Goal: Communication & Community: Ask a question

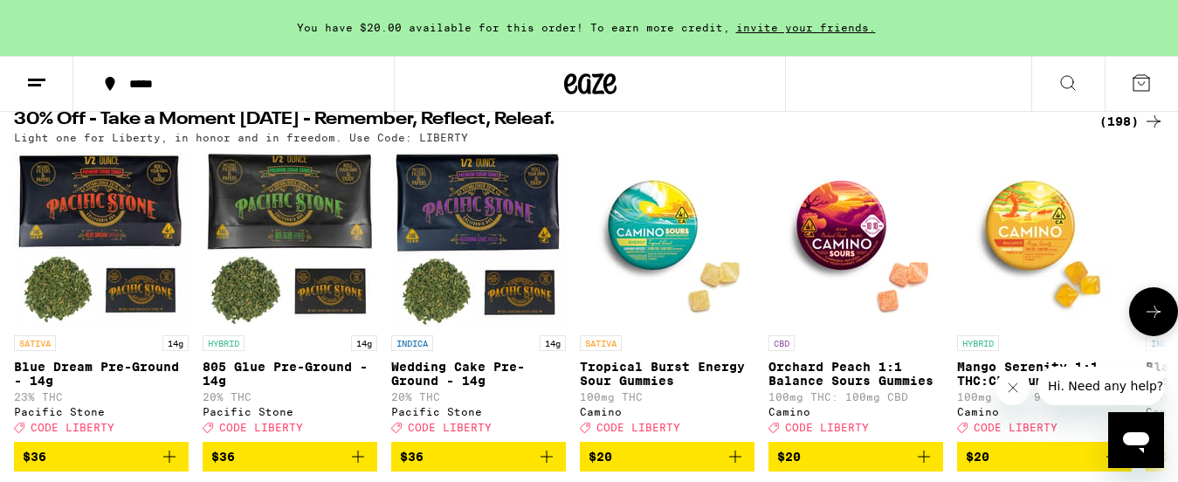
scroll to position [0, 1]
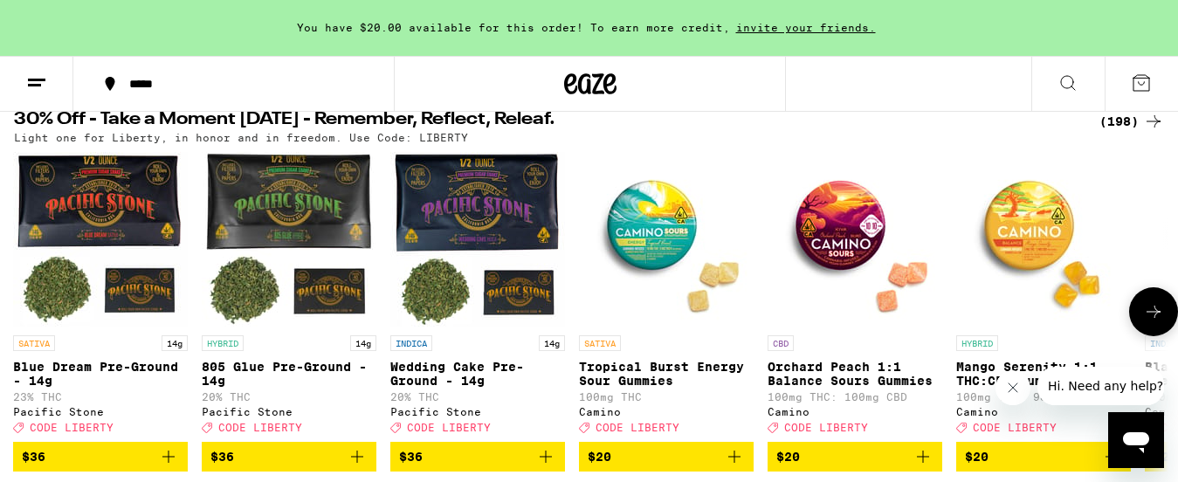
click at [1152, 315] on icon at bounding box center [1153, 311] width 21 height 21
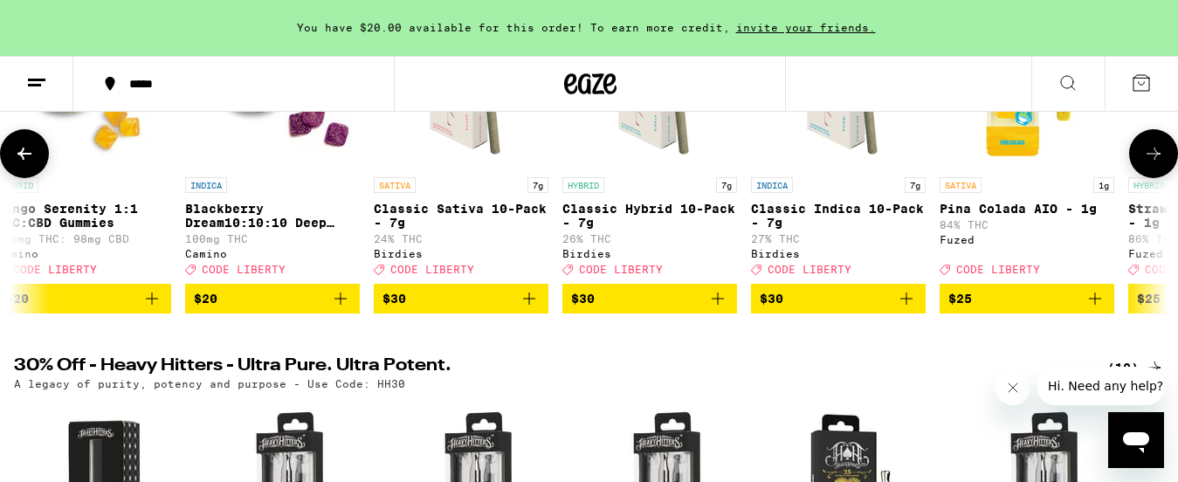
scroll to position [356, 0]
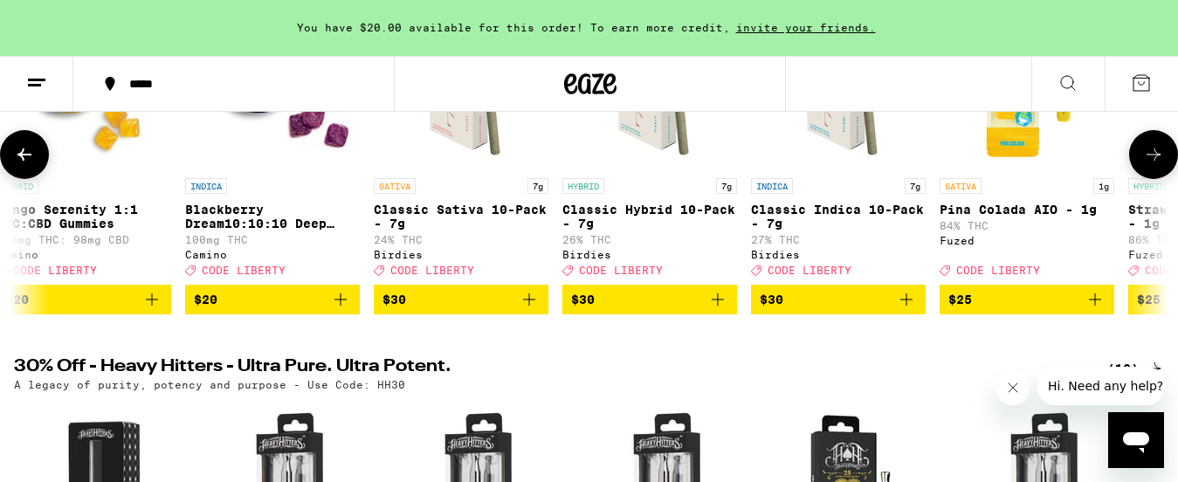
click at [342, 310] on icon "Add to bag" at bounding box center [340, 299] width 21 height 21
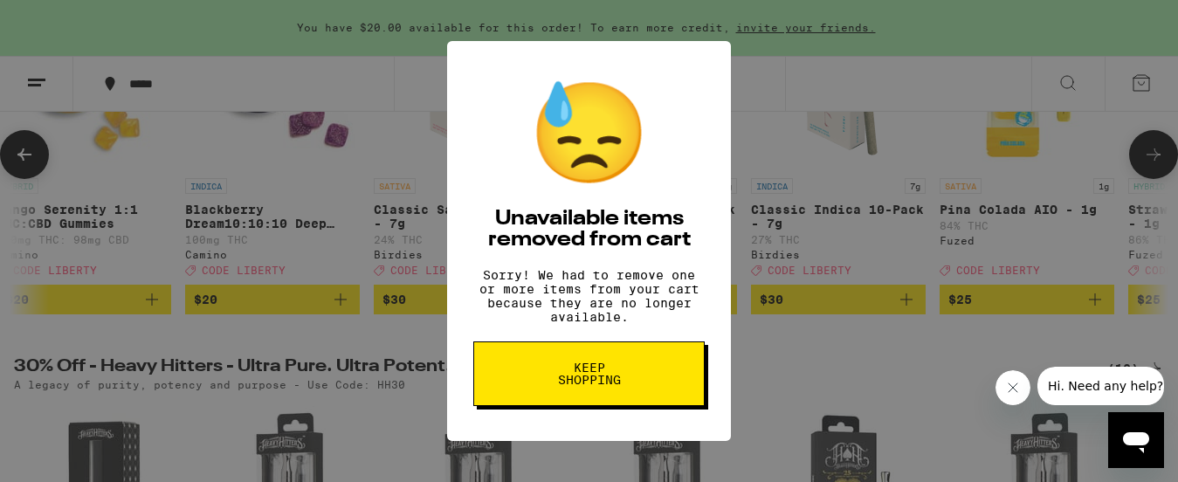
click at [583, 385] on span "Keep Shopping" at bounding box center [589, 374] width 90 height 24
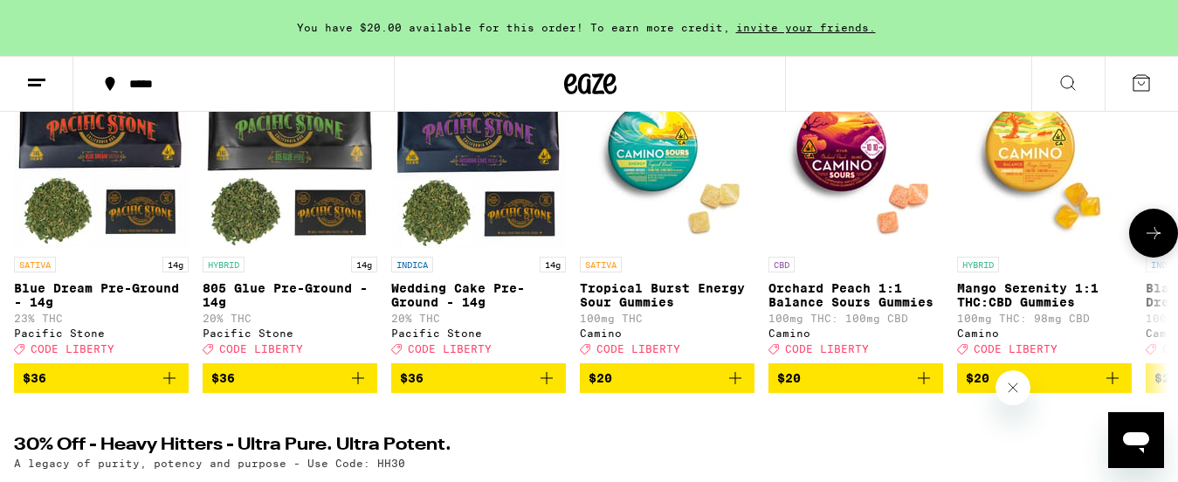
scroll to position [274, 0]
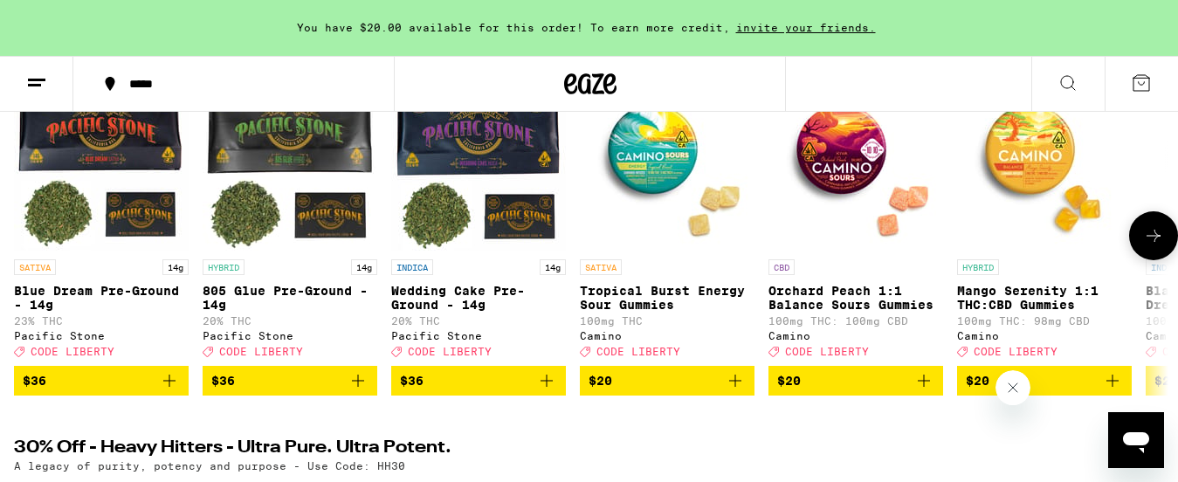
click at [1157, 246] on icon at bounding box center [1153, 235] width 21 height 21
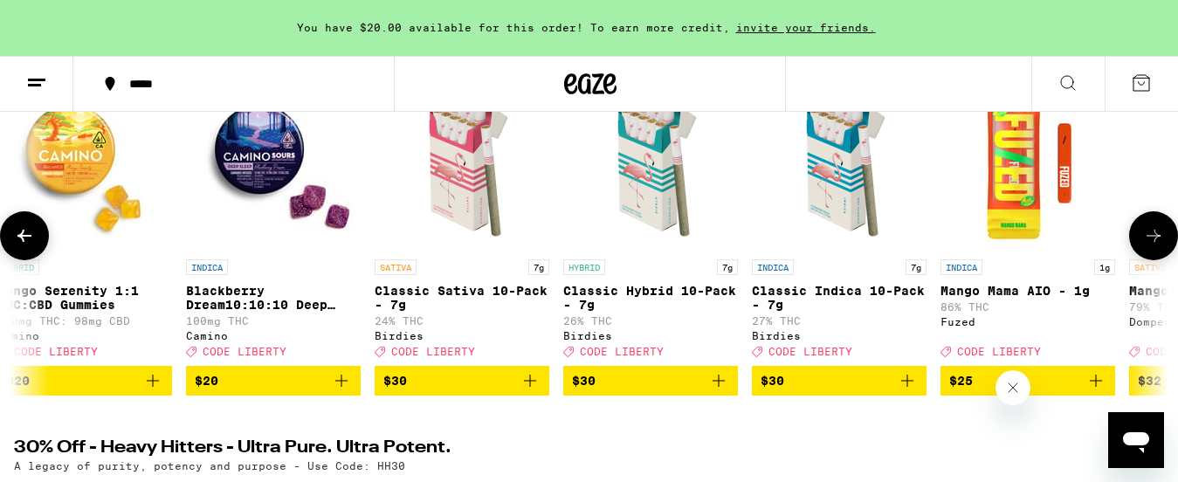
scroll to position [0, 0]
click at [224, 295] on p "Blackberry Dream10:10:10 Deep Sleep Gummies" at bounding box center [273, 298] width 175 height 28
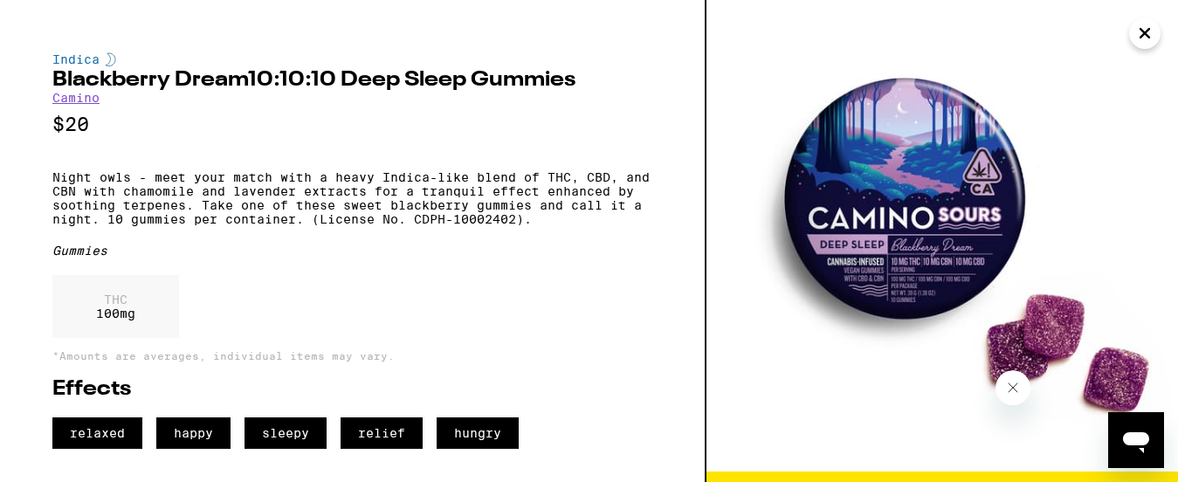
scroll to position [71, 0]
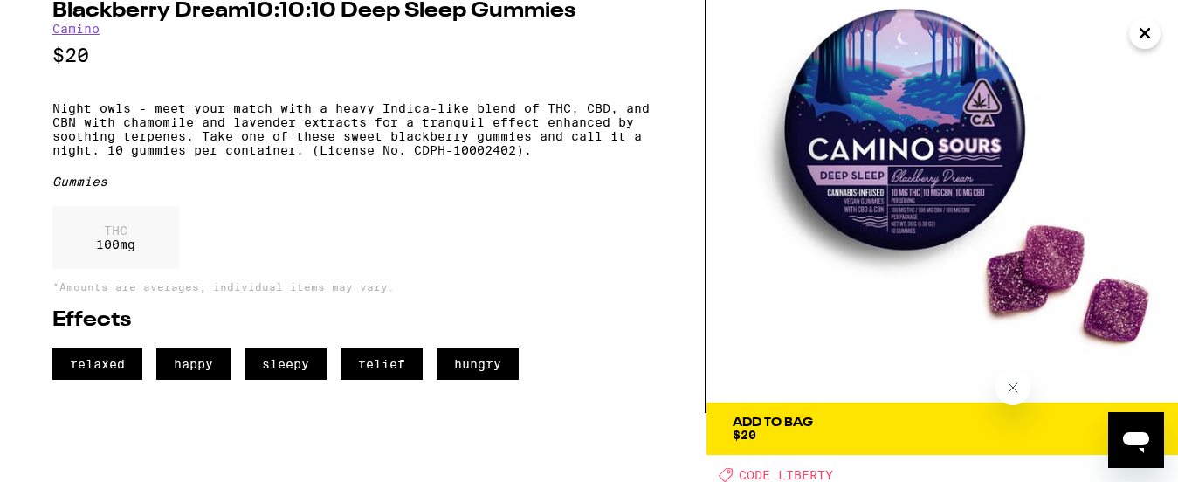
click at [1035, 424] on span "Add To Bag $20" at bounding box center [942, 429] width 419 height 24
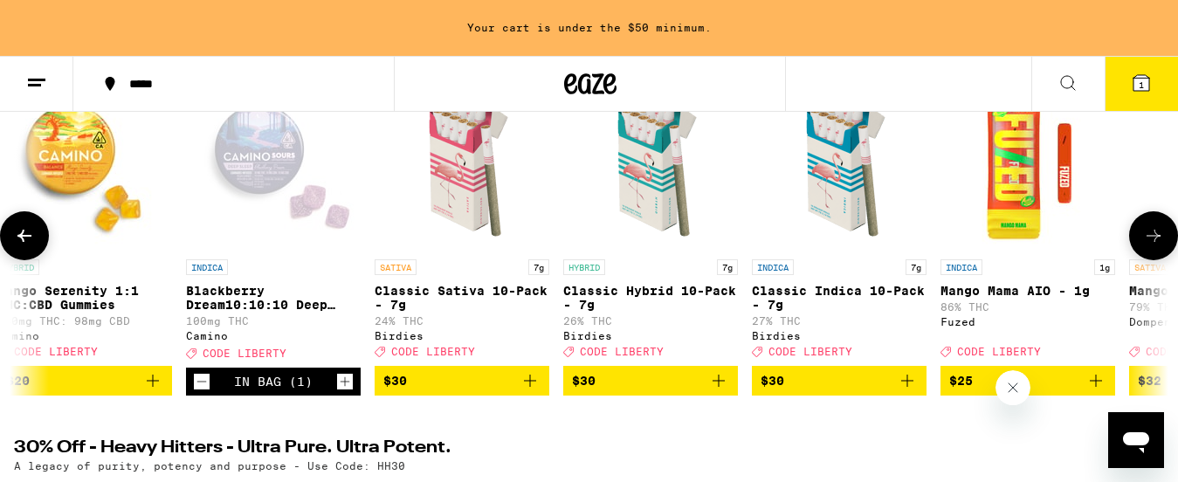
click at [344, 392] on icon "Increment" at bounding box center [345, 381] width 16 height 21
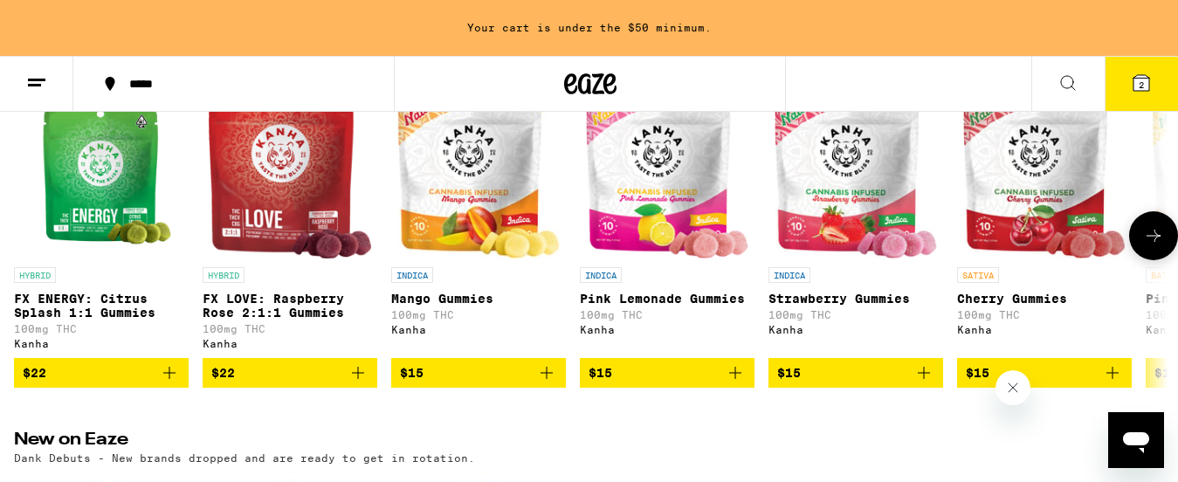
scroll to position [1088, 0]
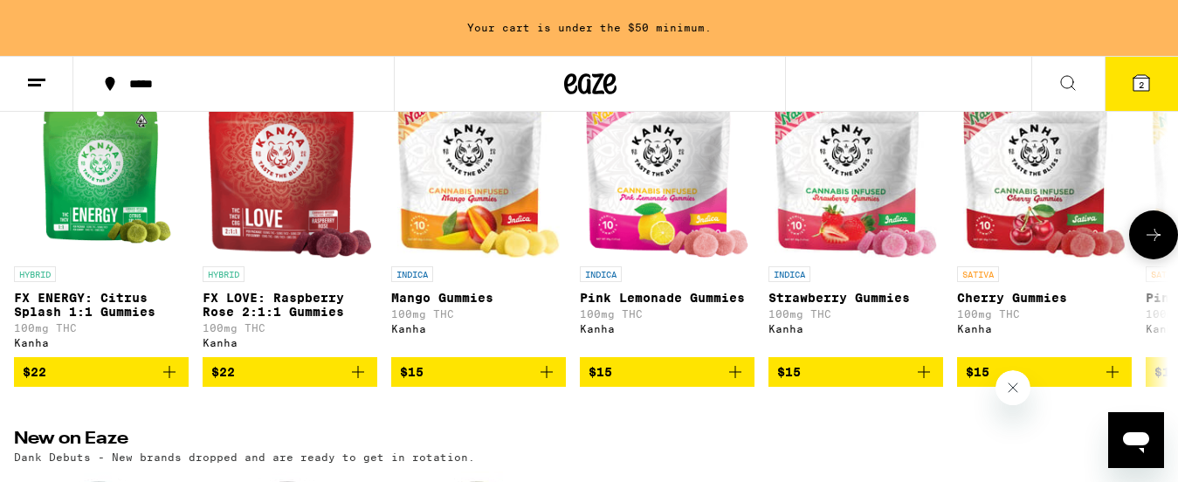
click at [361, 383] on icon "Add to bag" at bounding box center [358, 372] width 21 height 21
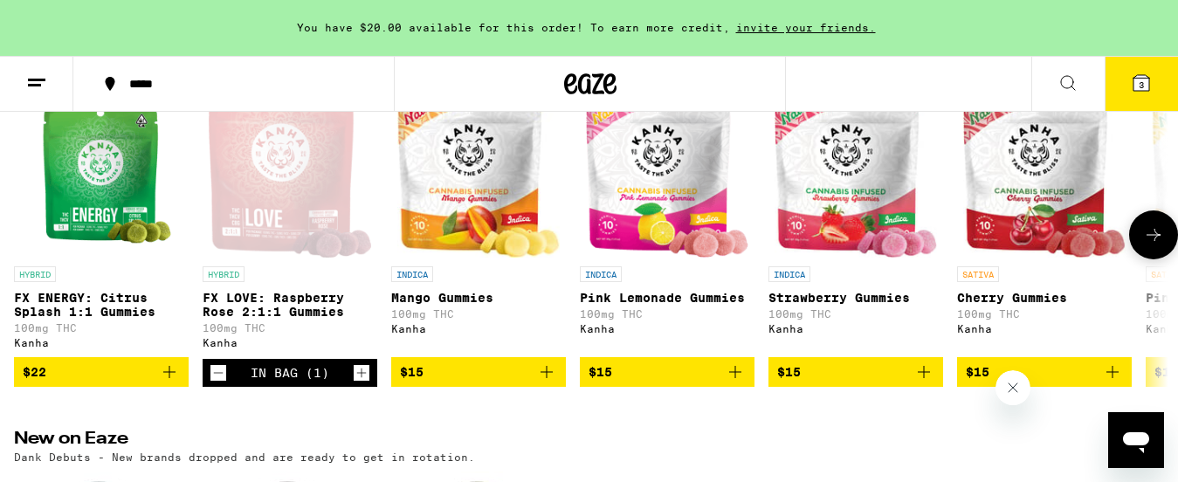
click at [222, 383] on icon "Decrement" at bounding box center [219, 372] width 16 height 21
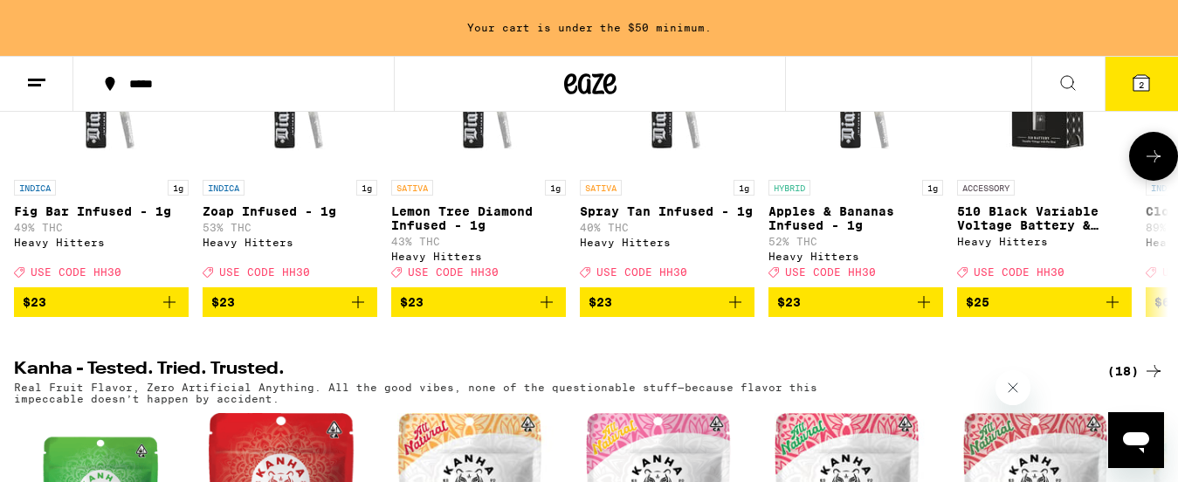
scroll to position [749, 0]
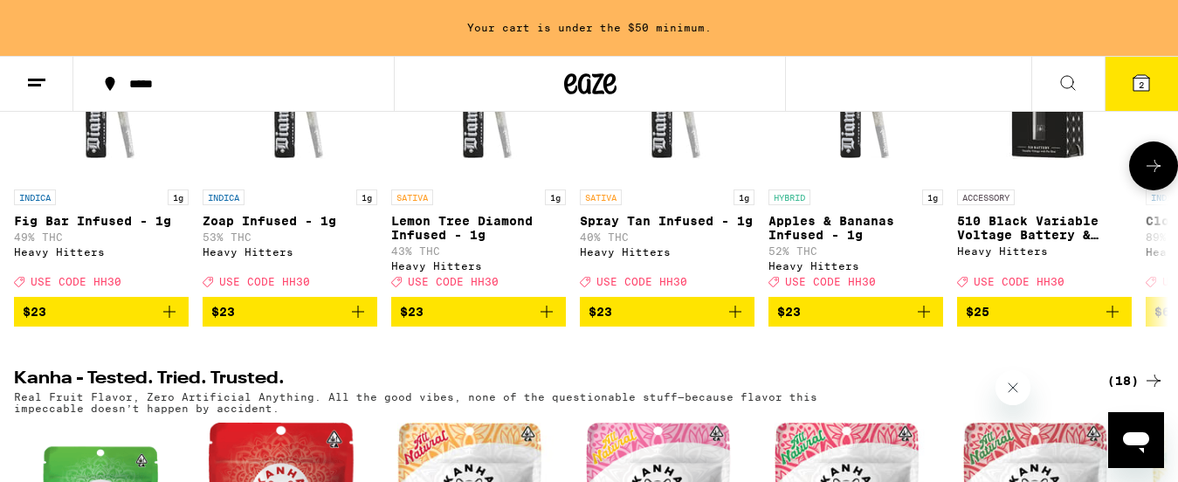
click at [1154, 176] on icon at bounding box center [1153, 165] width 21 height 21
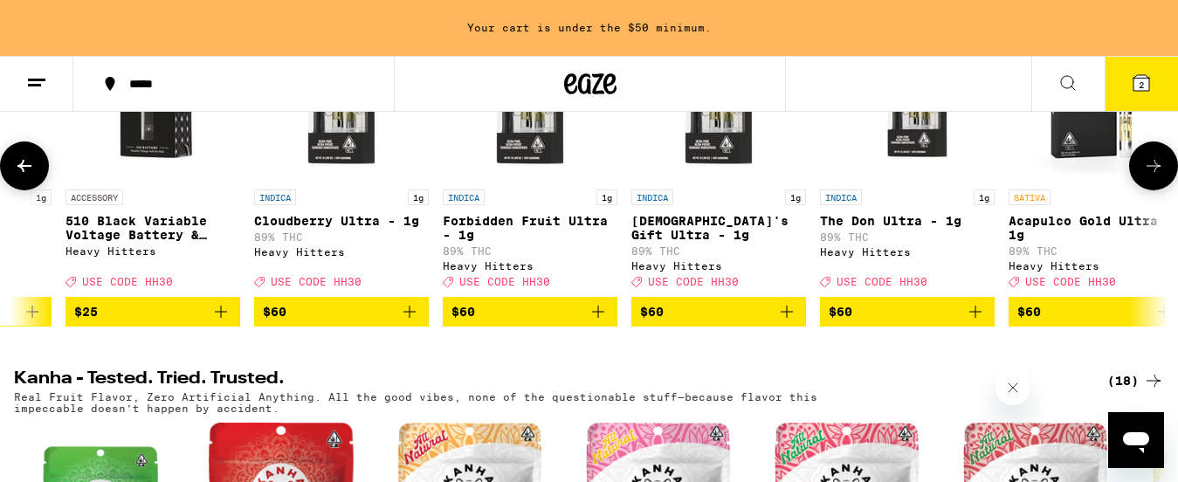
scroll to position [0, 960]
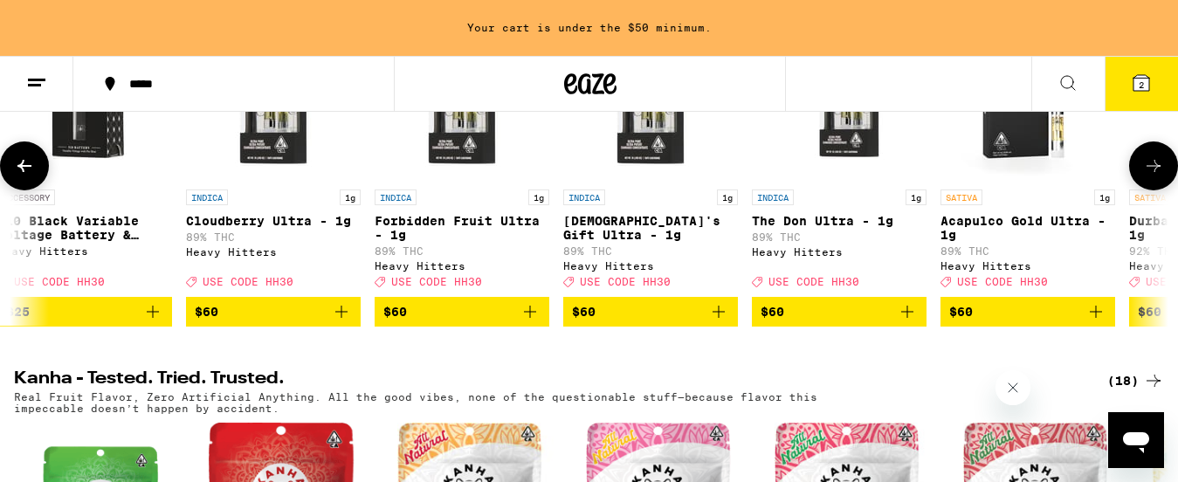
click at [1154, 176] on icon at bounding box center [1153, 165] width 21 height 21
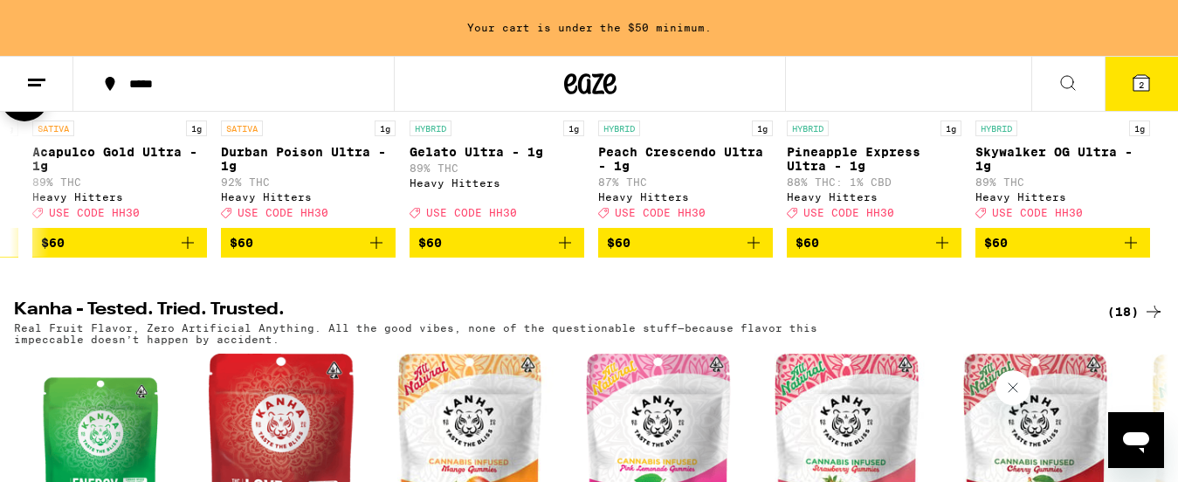
scroll to position [817, 0]
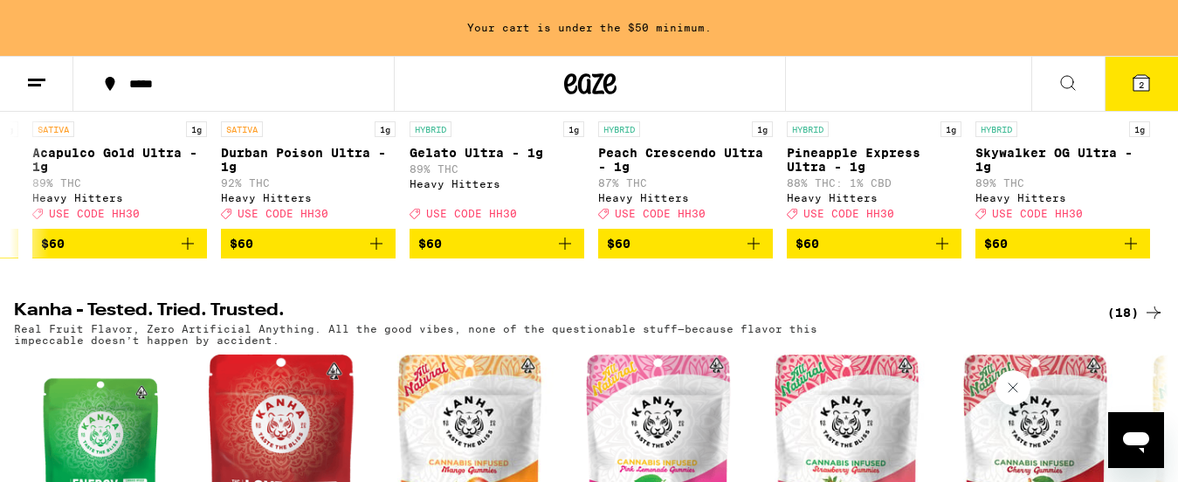
click at [1157, 319] on icon at bounding box center [1154, 313] width 14 height 12
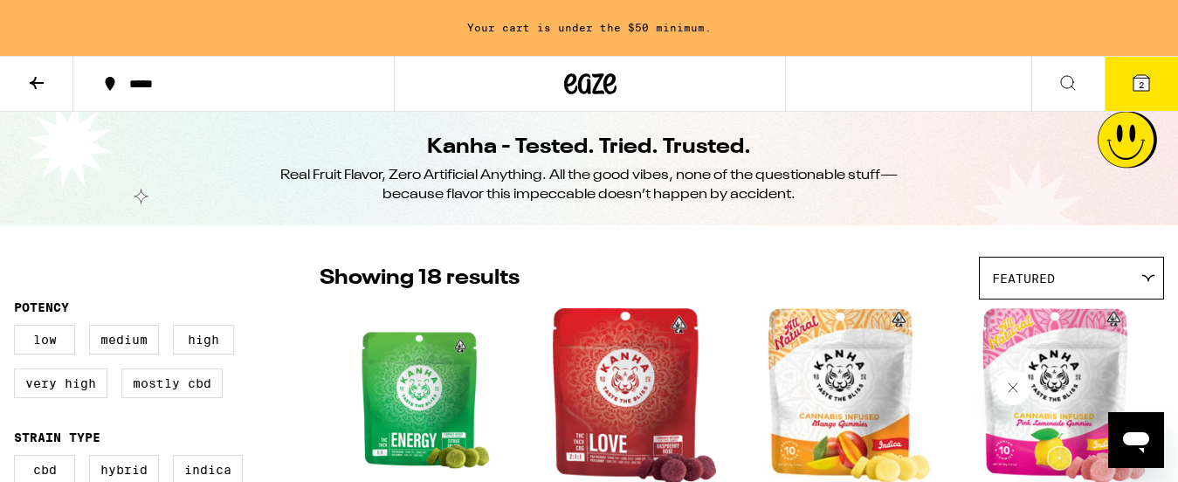
click at [33, 83] on icon at bounding box center [37, 83] width 14 height 12
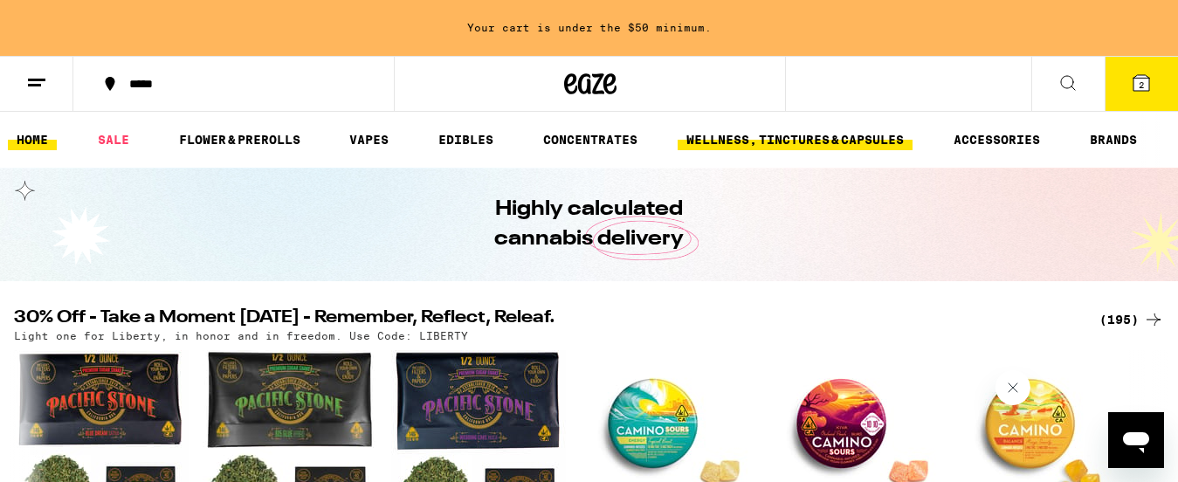
click at [789, 138] on link "WELLNESS, TINCTURES & CAPSULES" at bounding box center [795, 139] width 235 height 21
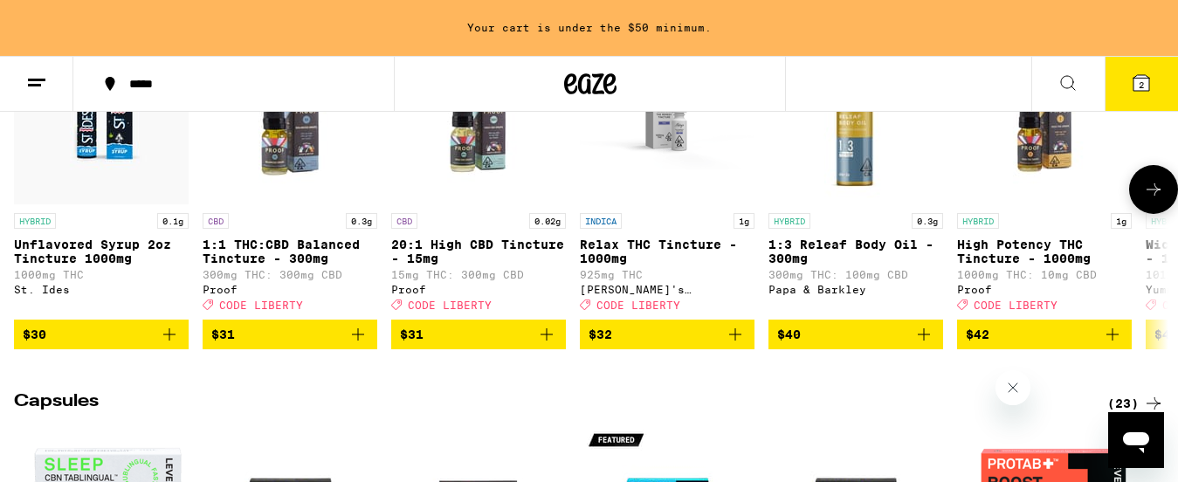
scroll to position [1092, 0]
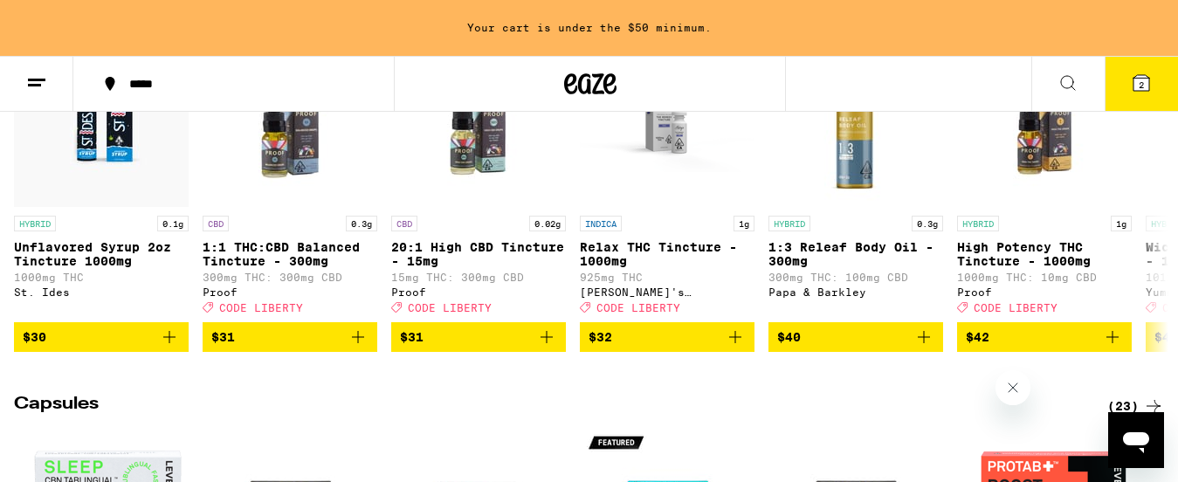
click at [1035, 367] on div at bounding box center [1080, 386] width 169 height 38
click at [1015, 386] on icon "Close message from company" at bounding box center [1013, 388] width 14 height 14
click at [1114, 348] on icon "Add to bag" at bounding box center [1112, 337] width 21 height 21
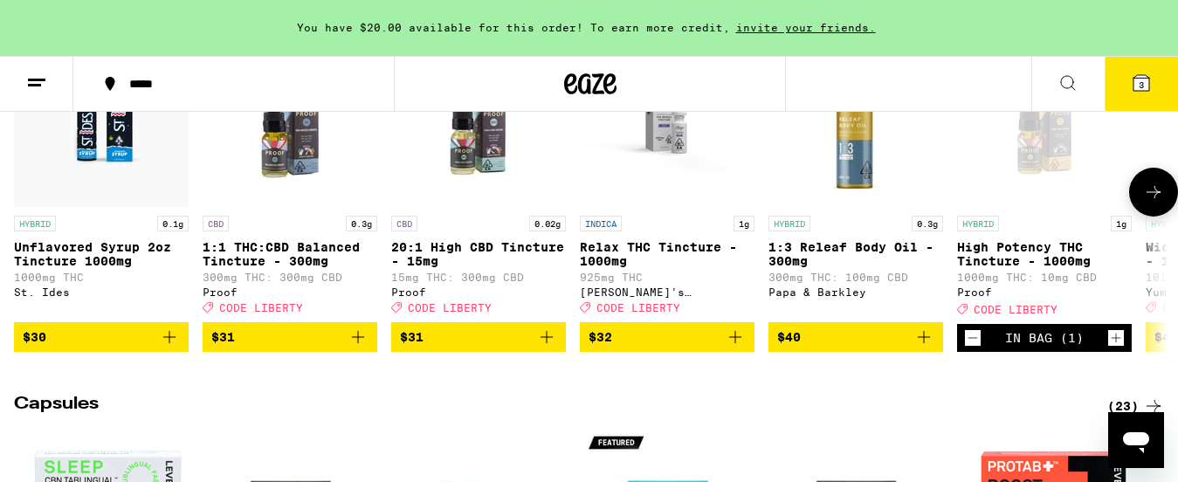
click at [1114, 349] on icon "Increment" at bounding box center [1116, 338] width 16 height 21
click at [972, 349] on icon "Decrement" at bounding box center [973, 338] width 16 height 21
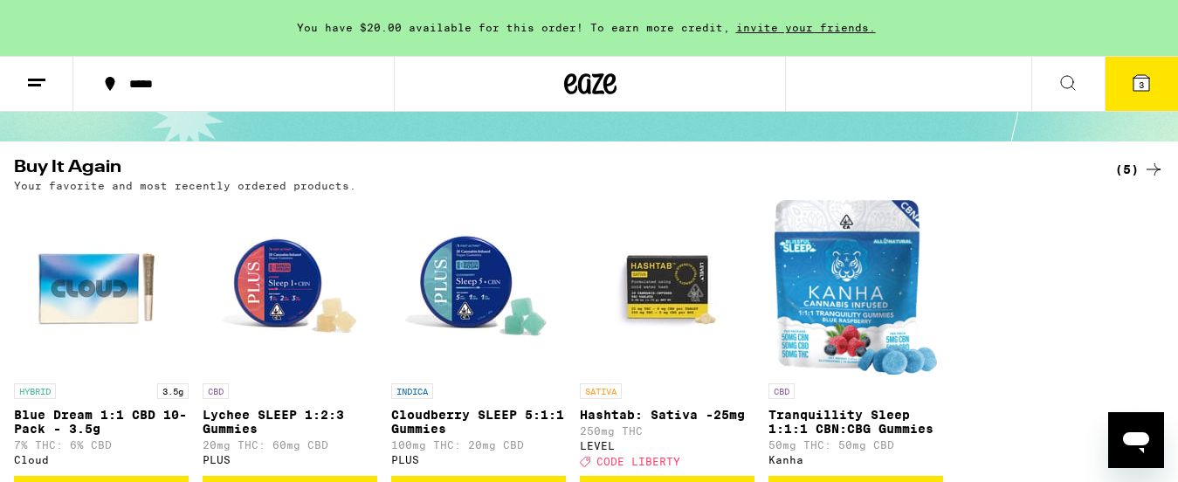
scroll to position [135, 0]
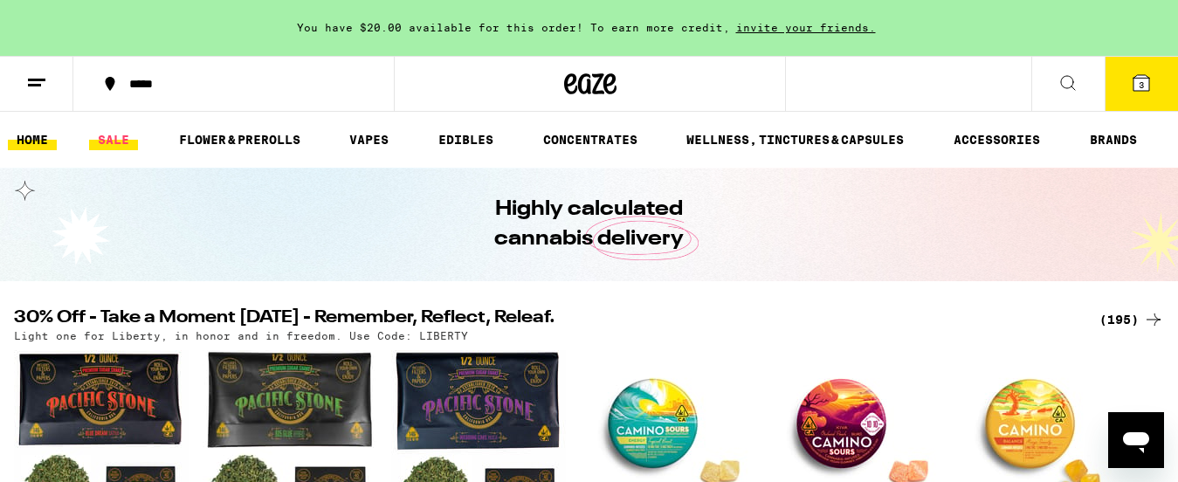
click at [114, 142] on link "SALE" at bounding box center [113, 139] width 49 height 21
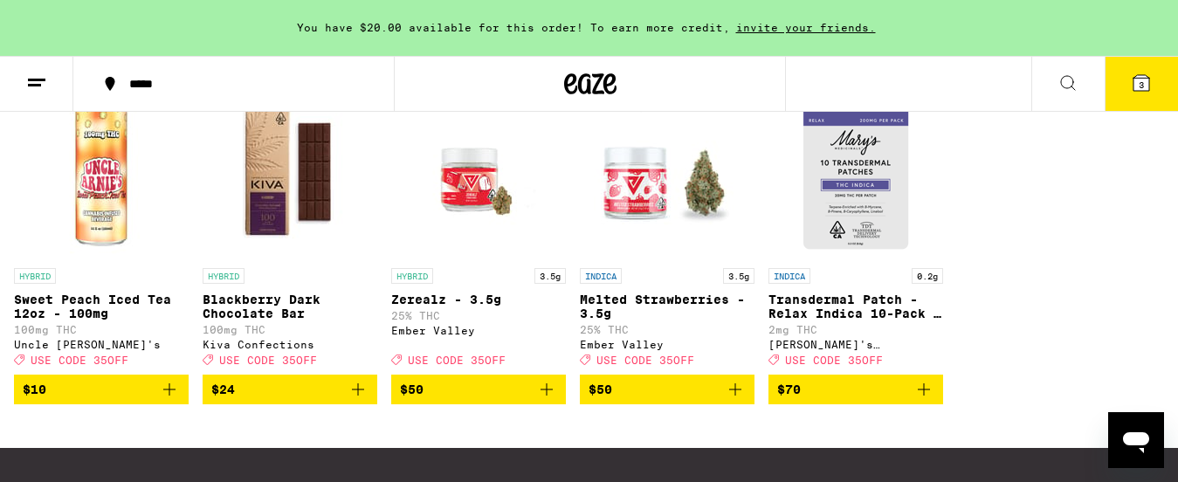
scroll to position [1066, 0]
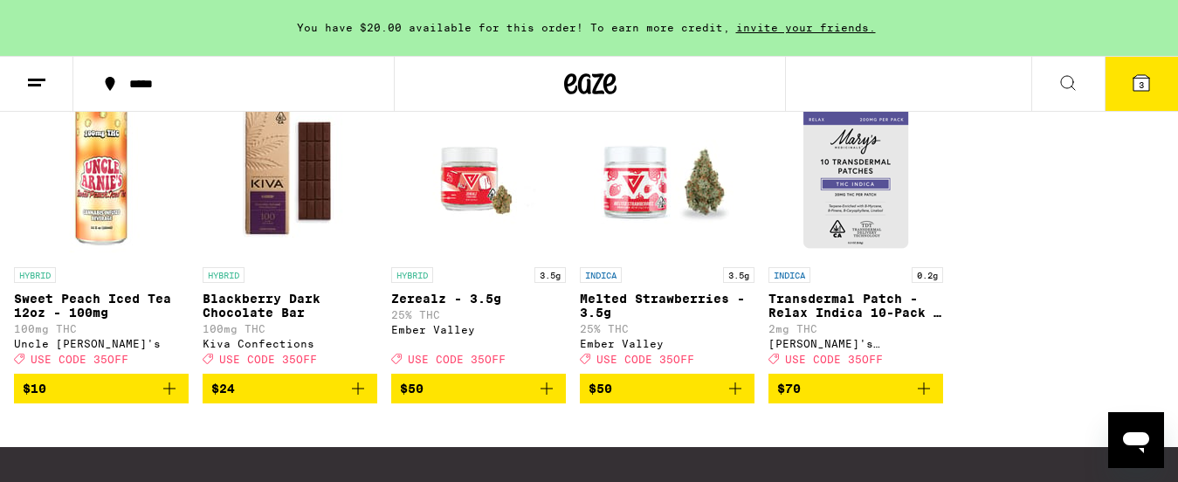
click at [1135, 445] on icon "Open messaging window" at bounding box center [1136, 442] width 26 height 21
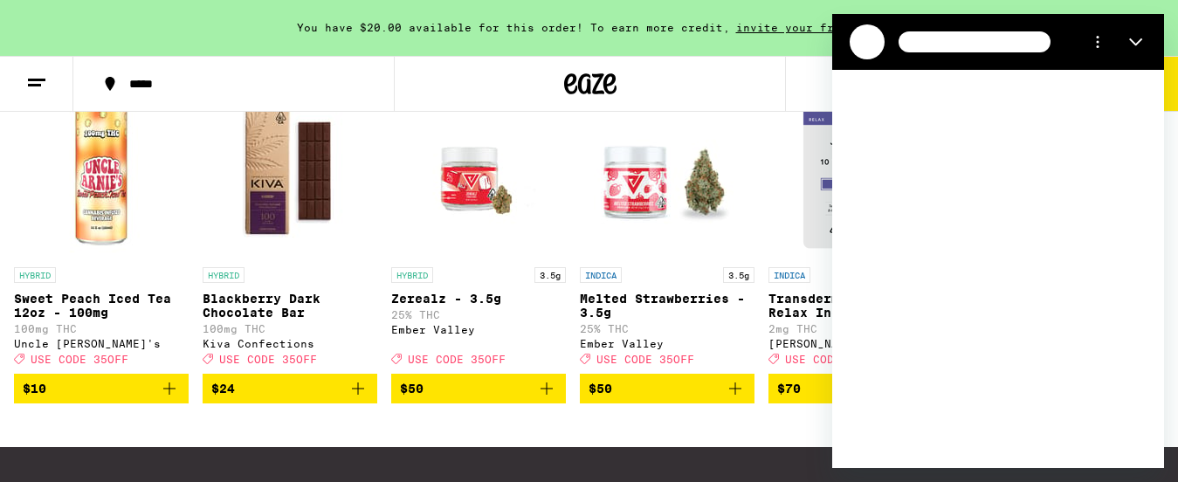
scroll to position [0, 0]
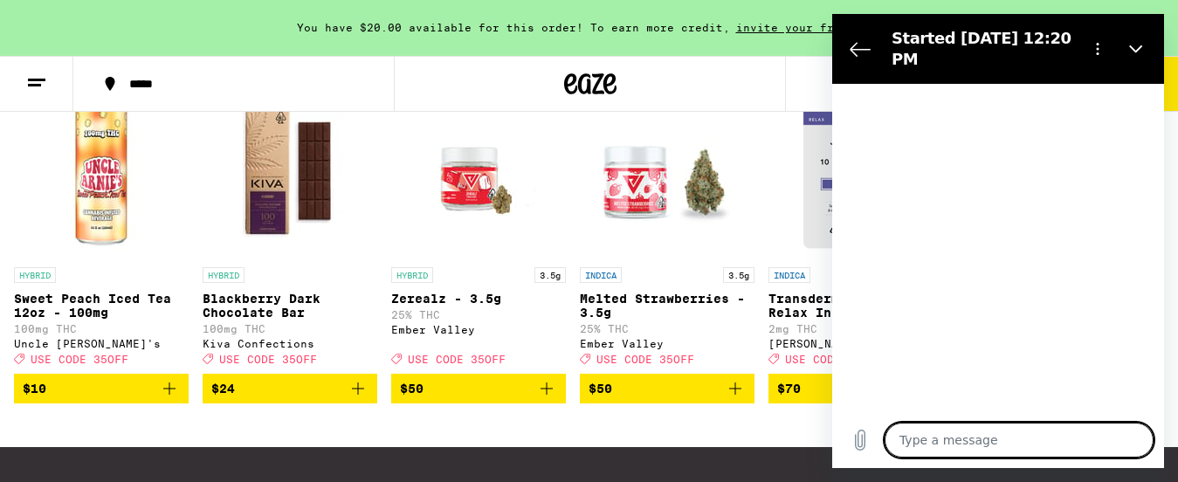
type textarea "x"
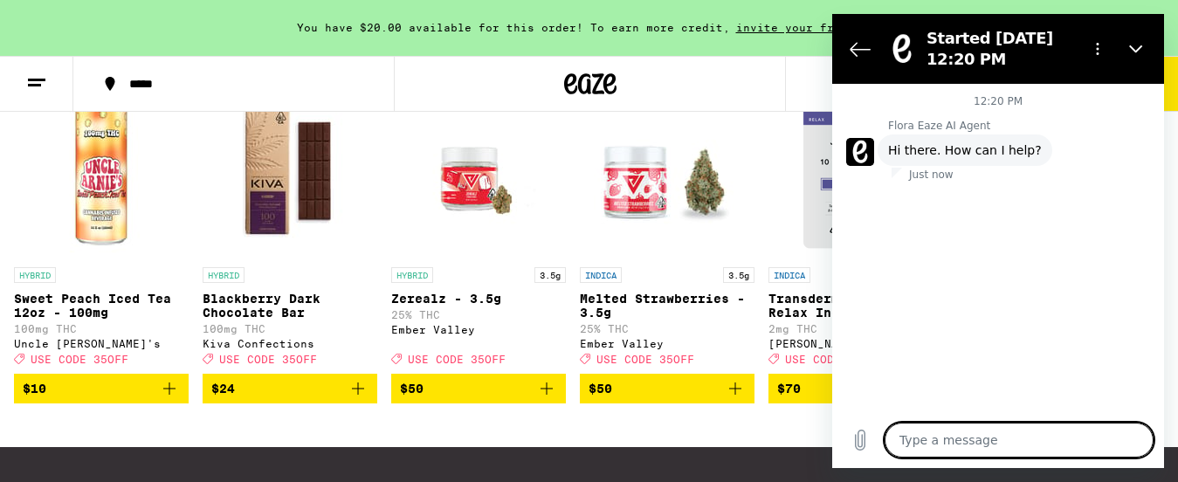
type textarea "c"
type textarea "x"
type textarea "ca"
type textarea "x"
type textarea "can"
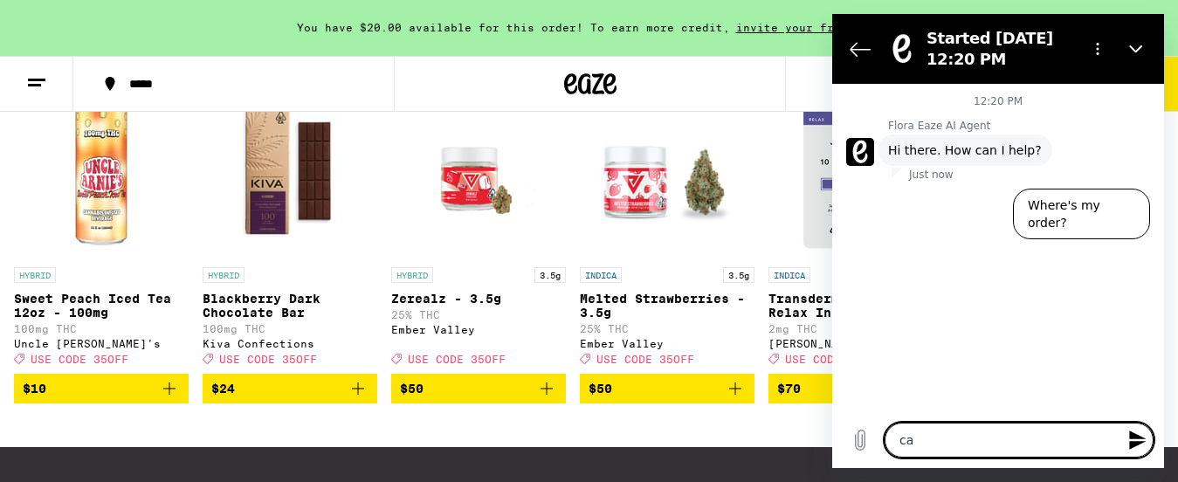
type textarea "x"
type textarea "can"
type textarea "x"
type textarea "can I"
type textarea "x"
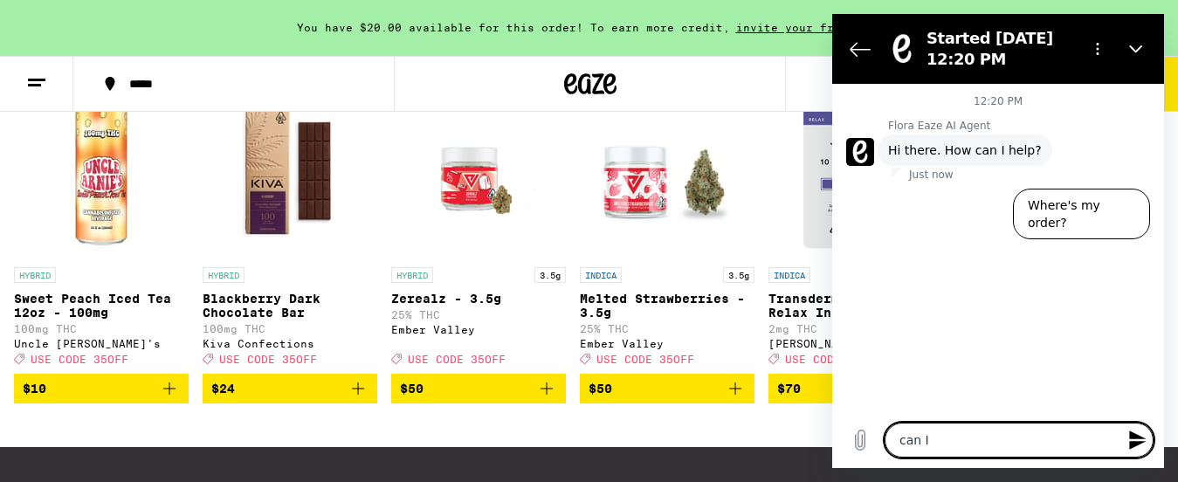
type textarea "can I"
type textarea "x"
type textarea "can I u"
type textarea "x"
type textarea "can I [GEOGRAPHIC_DATA]"
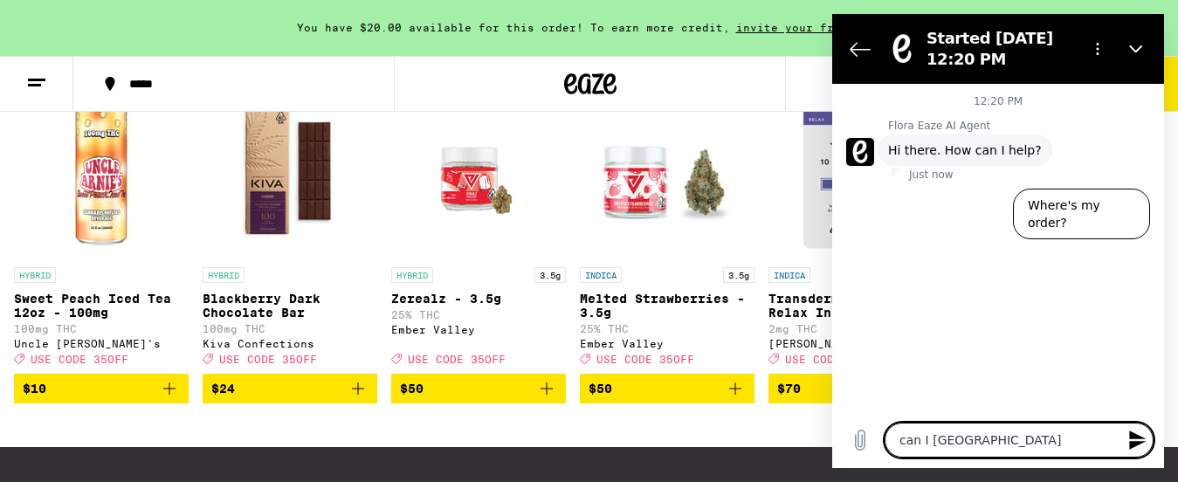
type textarea "x"
type textarea "can I use"
type textarea "x"
type textarea "can I use"
type textarea "x"
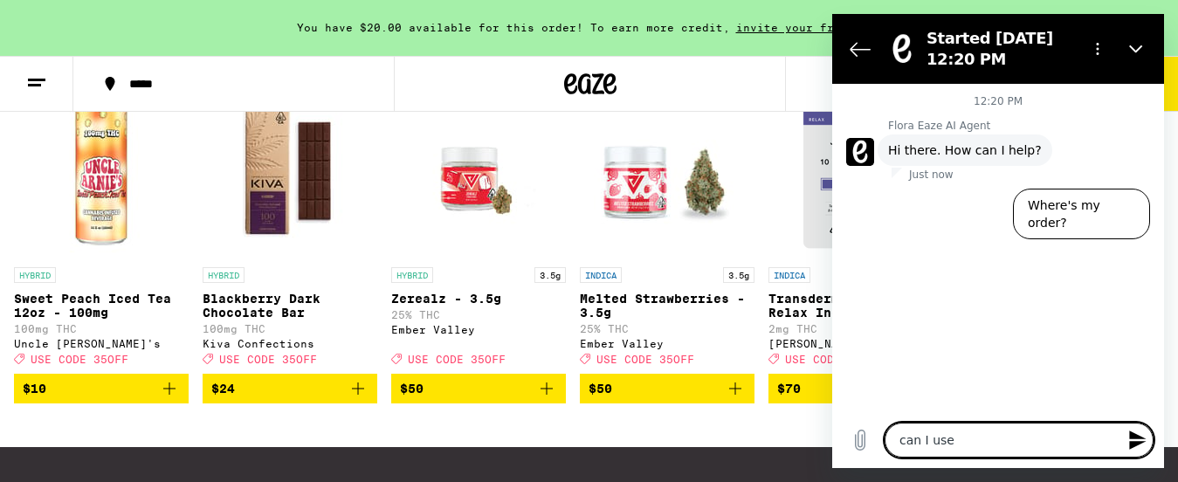
type textarea "can I use 2"
type textarea "x"
type textarea "can I use 2"
type textarea "x"
type textarea "can I use 2 c"
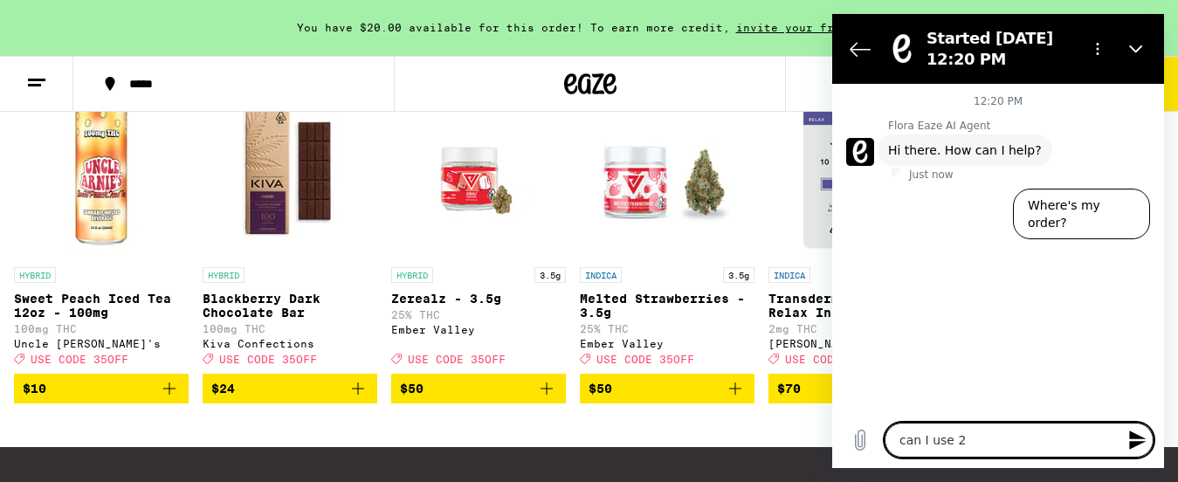
type textarea "x"
type textarea "can I use 2 co"
type textarea "x"
type textarea "can I use 2 cod"
type textarea "x"
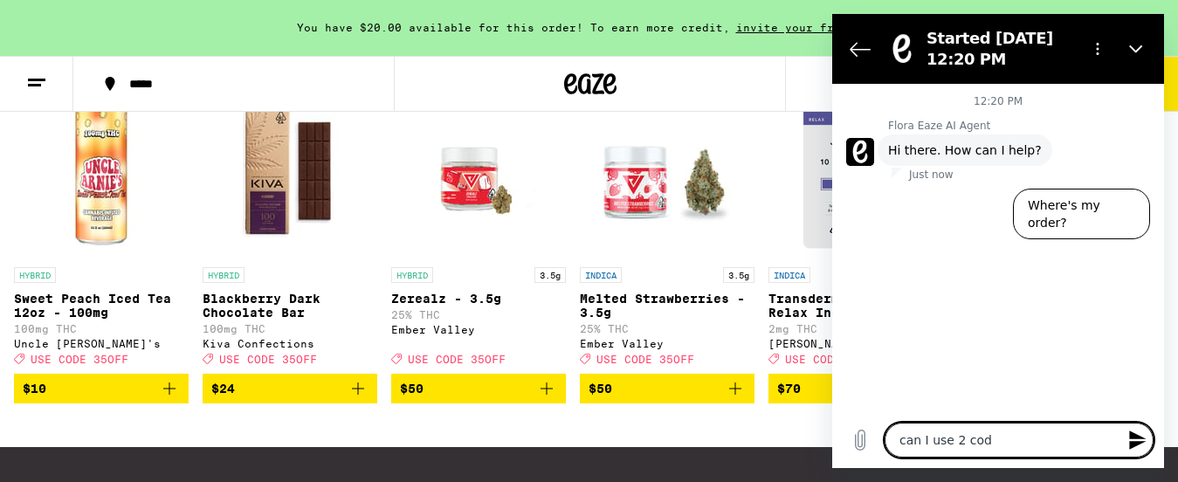
type textarea "can I use 2 code"
type textarea "x"
type textarea "can I use 2 codes"
type textarea "x"
type textarea "can I use 2 codes"
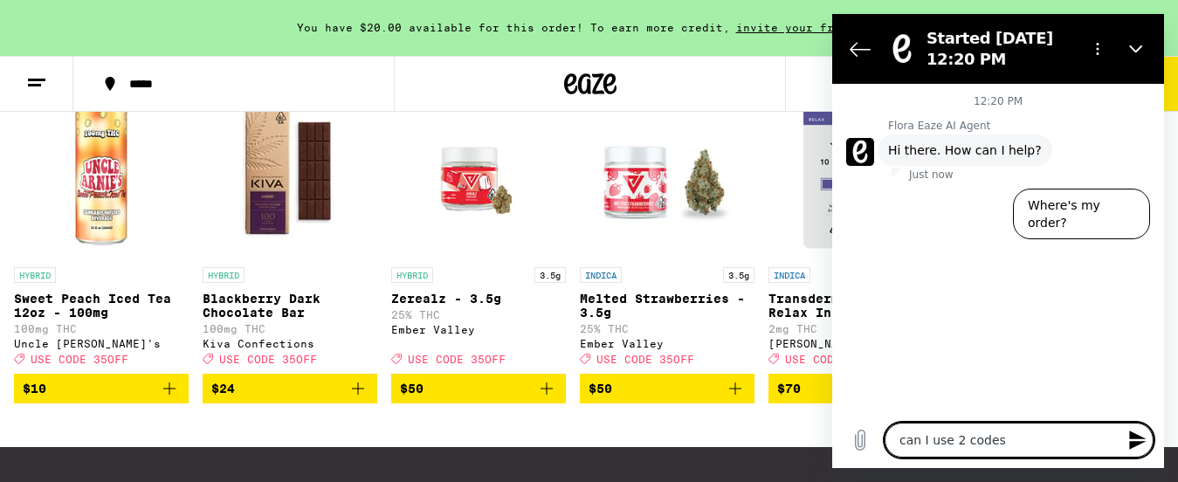
type textarea "x"
type textarea "can I use 2 codes a"
type textarea "x"
type textarea "can I use 2 codes an"
type textarea "x"
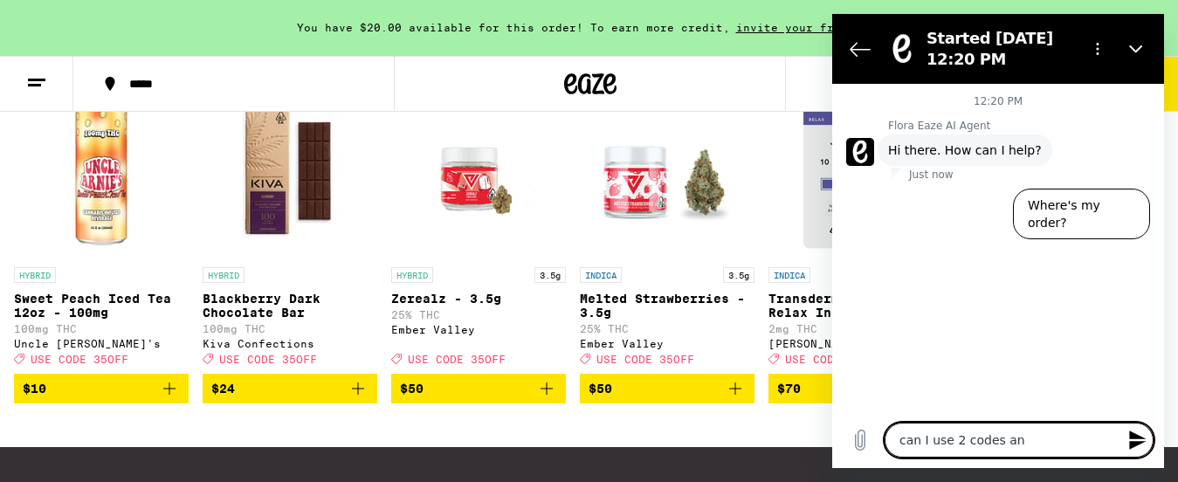
type textarea "can I use 2 codes and"
type textarea "x"
type textarea "can I use 2 codes and"
type textarea "x"
type textarea "can I use 2 codes and g"
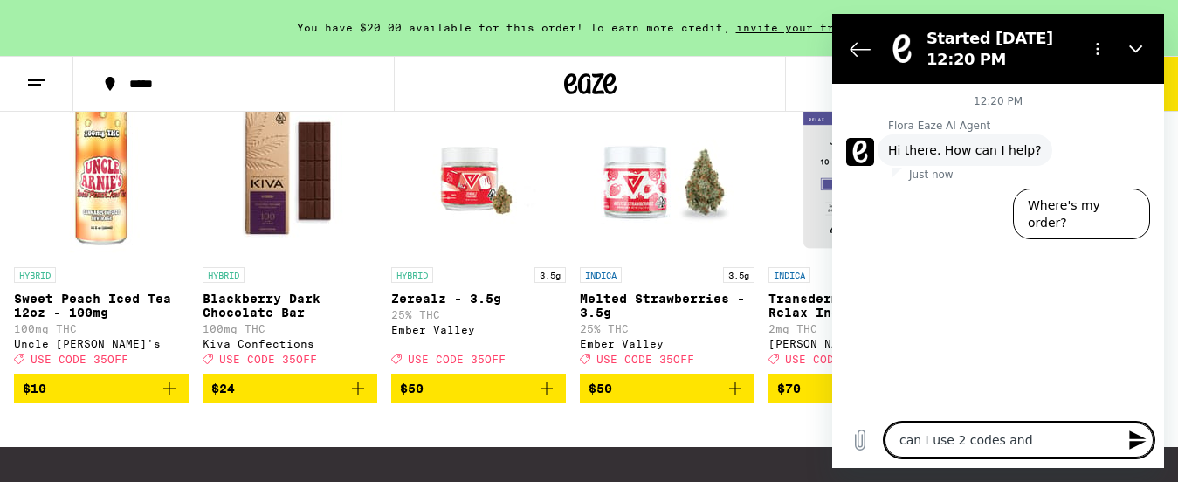
type textarea "x"
type textarea "can I use 2 codes and ge"
type textarea "x"
type textarea "can I use 2 codes and get"
type textarea "x"
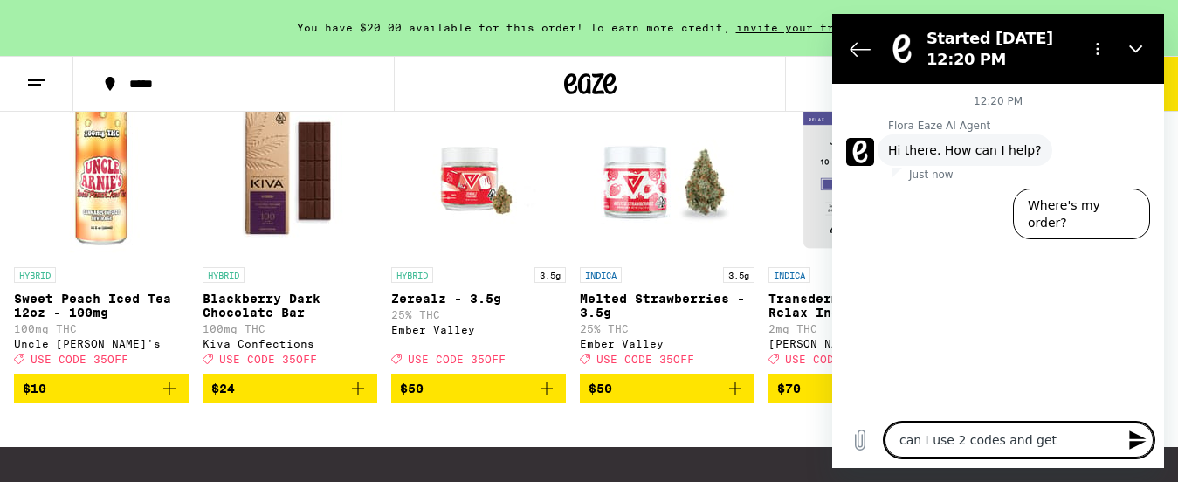
type textarea "can I use 2 codes and get"
type textarea "x"
type textarea "can I use 2 codes and get f"
type textarea "x"
type textarea "can I use 2 codes and get fu"
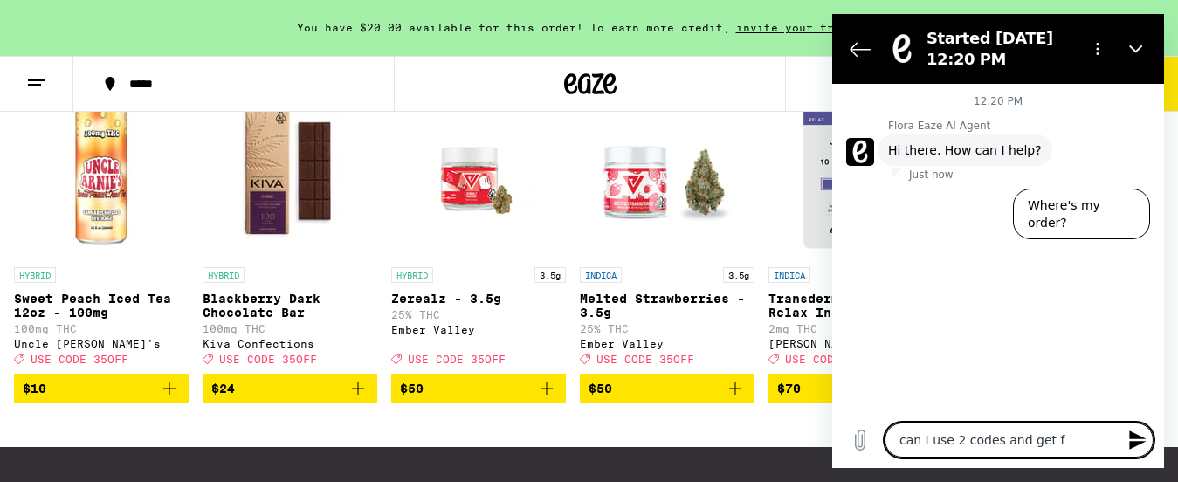
type textarea "x"
type textarea "can I use 2 codes and get ful"
type textarea "x"
type textarea "can I use 2 codes and get full"
type textarea "x"
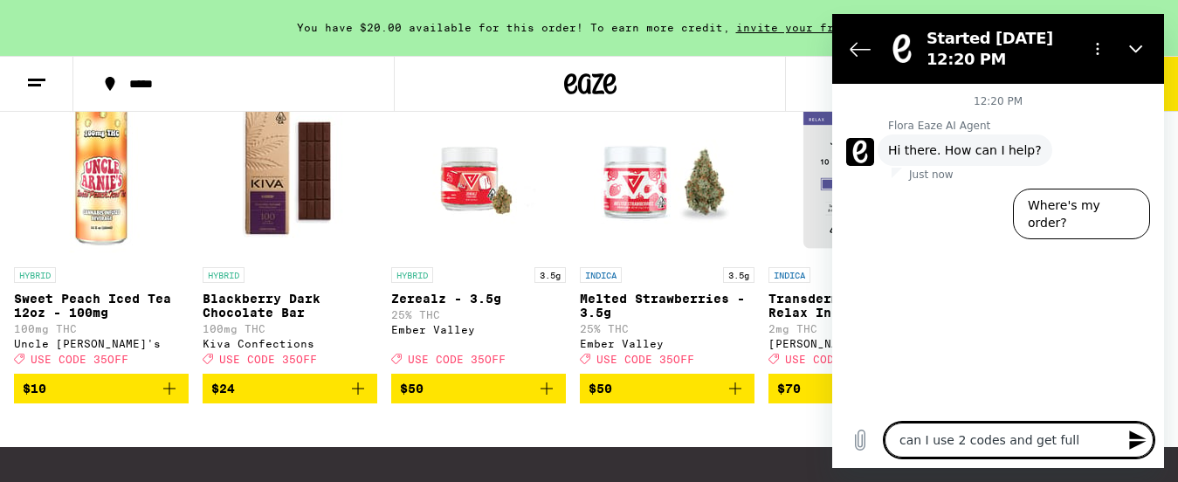
type textarea "can I use 2 codes and get full"
type textarea "x"
type textarea "can I use 2 codes and get full d"
type textarea "x"
type textarea "can I use 2 codes and get full di"
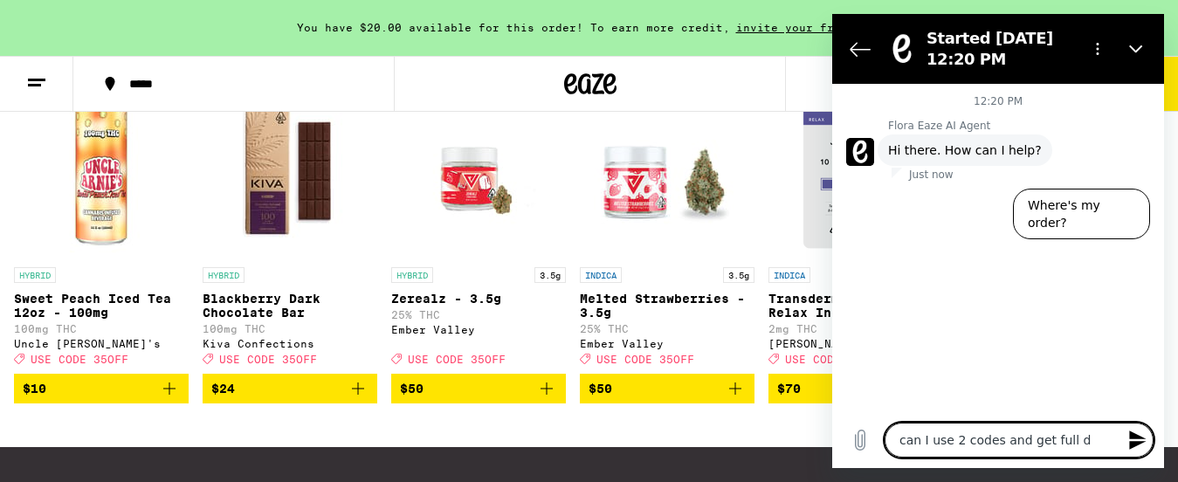
type textarea "x"
type textarea "can I use 2 codes and get full dis"
type textarea "x"
type textarea "can I use 2 codes and get full disc"
type textarea "x"
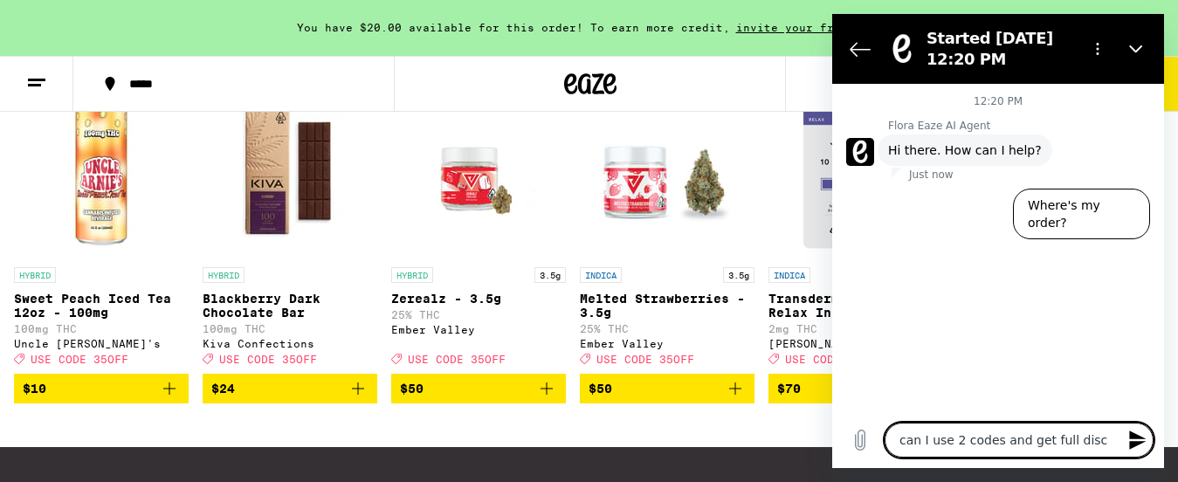
type textarea "can I use 2 codes and get full disco"
type textarea "x"
type textarea "can I use 2 codes and get full discou"
type textarea "x"
type textarea "can I use 2 codes and get full discoun"
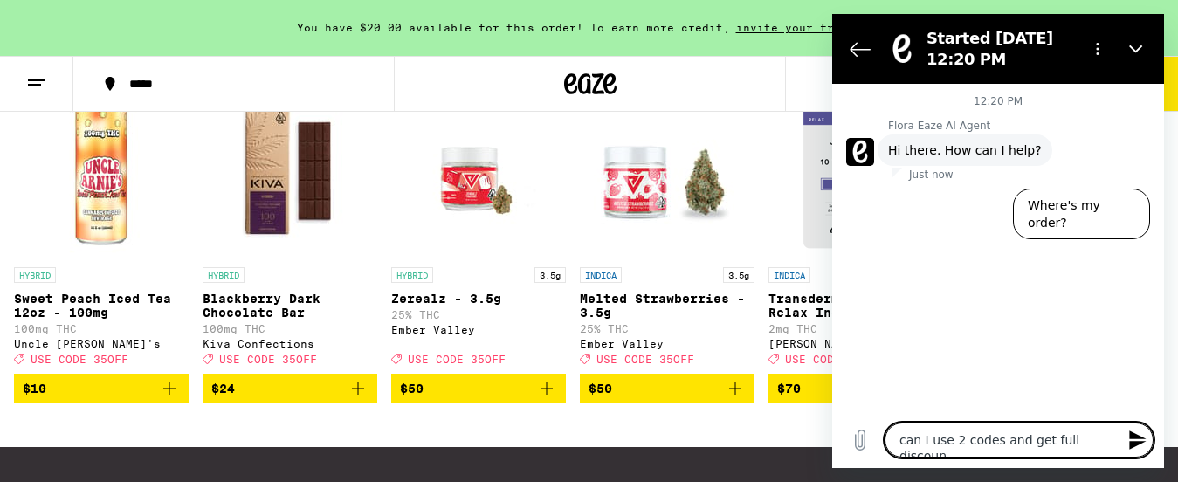
type textarea "x"
type textarea "can I use 2 codes and get full discount"
type textarea "x"
type textarea "can I use 2 codes and get full discounts"
type textarea "x"
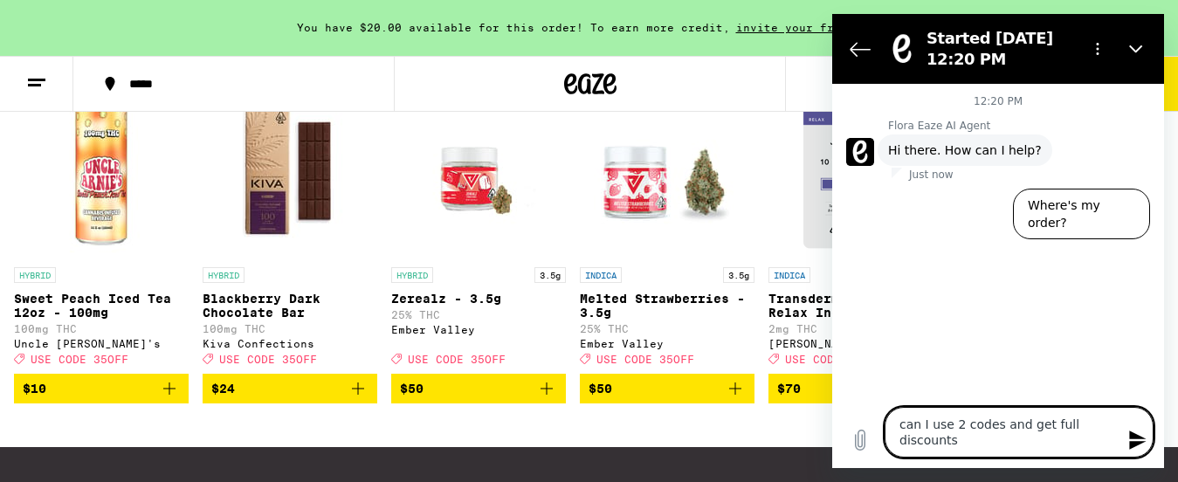
type textarea "can I use 2 codes and get full discounts?"
type textarea "x"
type textarea "can I use 2 codes and get full discounts?"
type textarea "x"
type textarea "can I use 2 codes and get full discounts?"
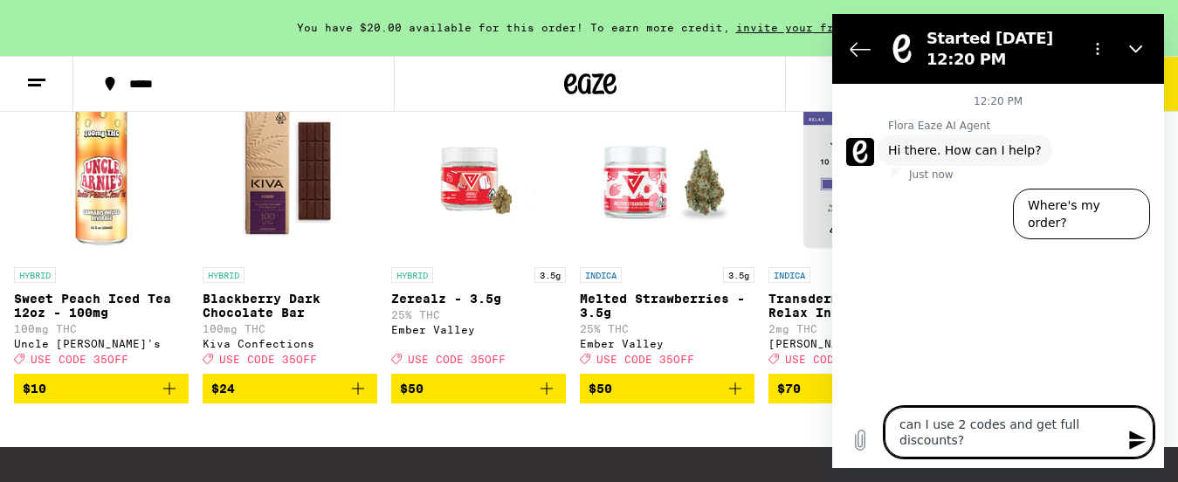
type textarea "x"
type textarea "can I use 2 codes and get full discounts? 3"
type textarea "x"
type textarea "can I use 2 codes and get full discounts? 35"
type textarea "x"
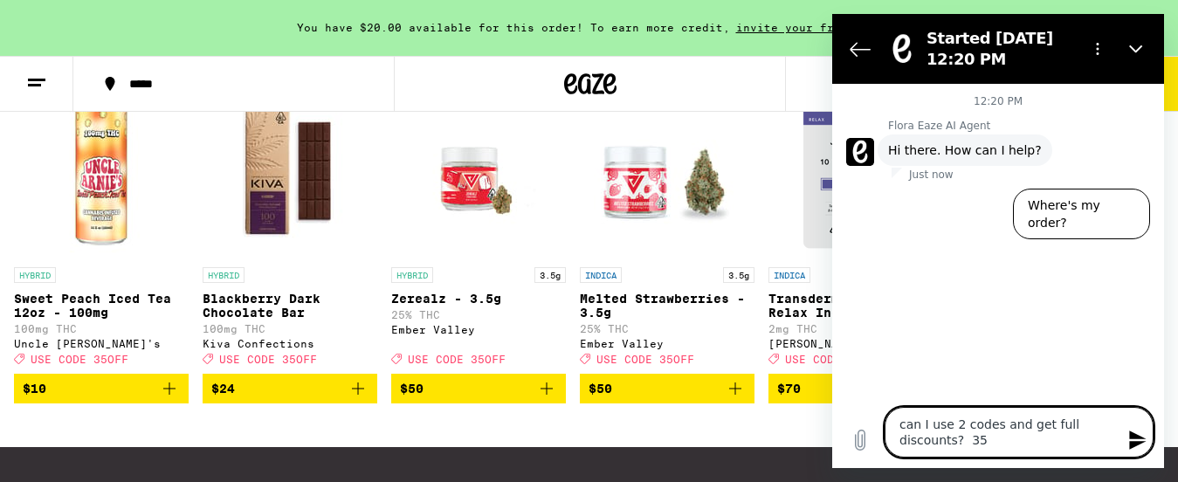
type textarea "can I use 2 codes and get full discounts? 350"
type textarea "x"
type textarea "can I use 2 codes and get full discounts? 350F"
type textarea "x"
type textarea "can I use 2 codes and get full discounts? 350FF"
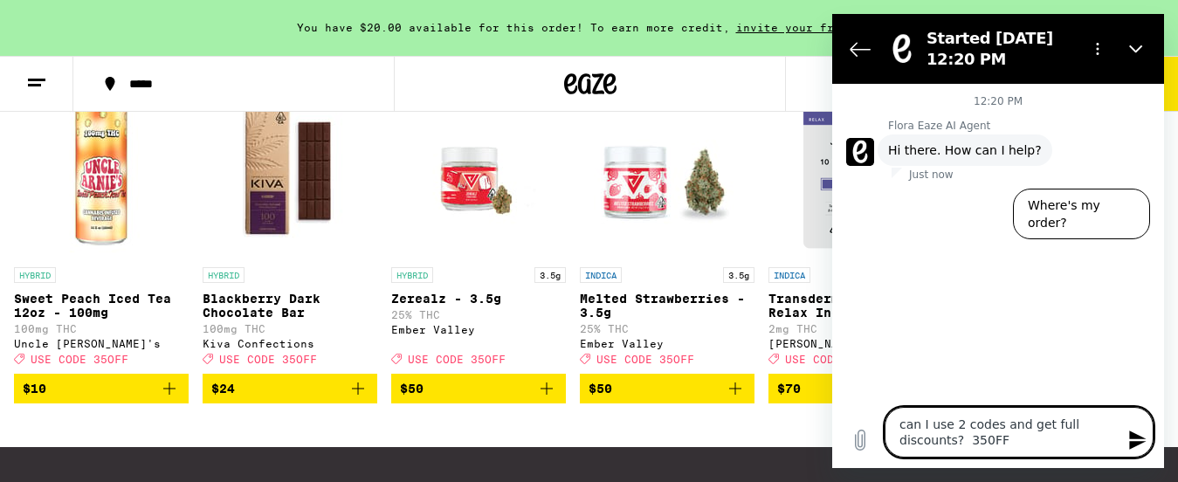
type textarea "x"
type textarea "can I use 2 codes and get full discounts? 350FF"
type textarea "x"
type textarea "can I use 2 codes and get full discounts? 350FF a"
type textarea "x"
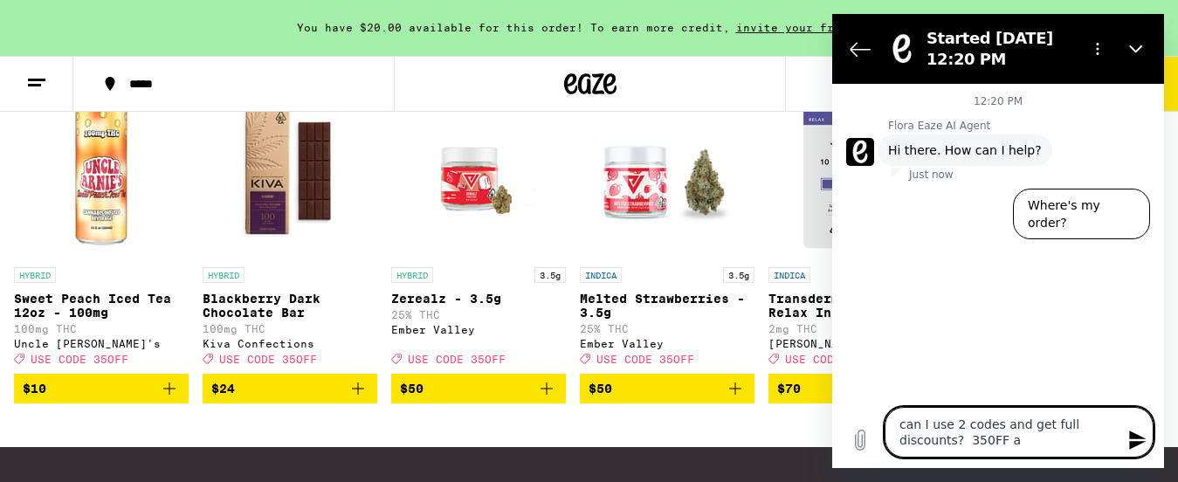
type textarea "can I use 2 codes and get full discounts? 350FF an"
type textarea "x"
type textarea "can I use 2 codes and get full discounts? 350FF and"
type textarea "x"
type textarea "can I use 2 codes and get full discounts? 350FF and"
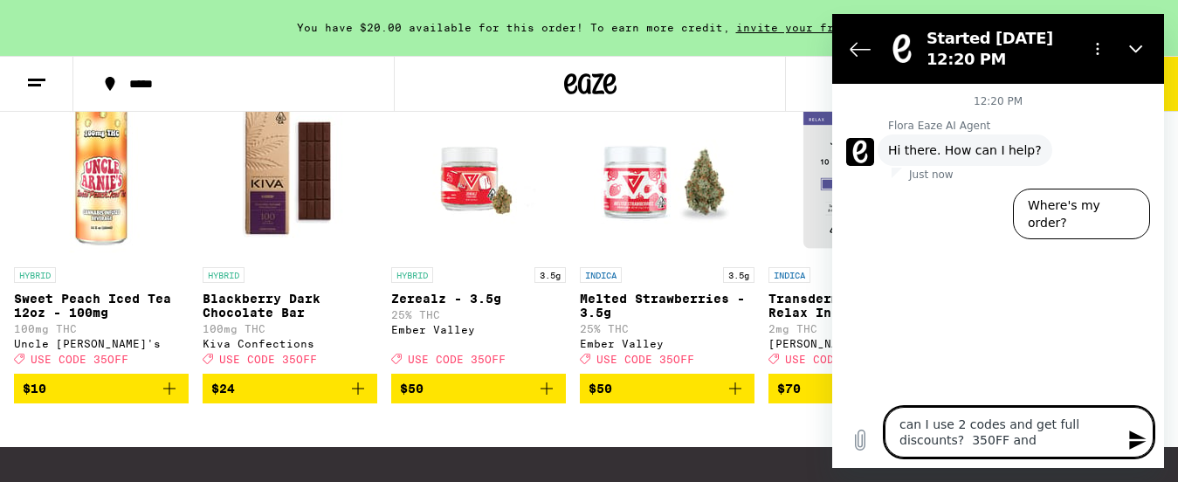
type textarea "x"
type textarea "can I use 2 codes and get full discounts? 350FF and L"
type textarea "x"
type textarea "can I use 2 codes and get full discounts? 350FF and LI"
type textarea "x"
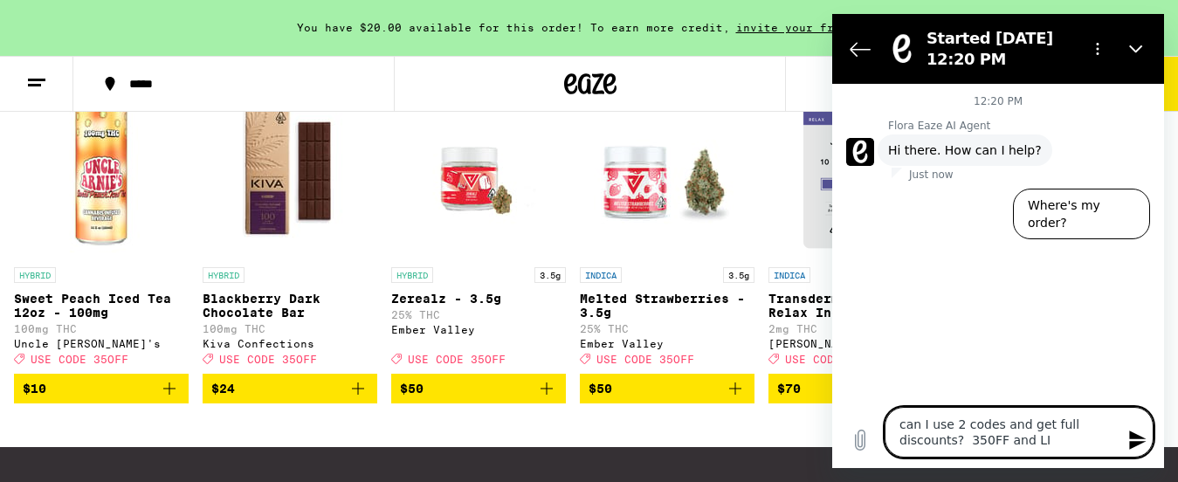
type textarea "can I use 2 codes and get full discounts? 350FF and LIB"
type textarea "x"
type textarea "can I use 2 codes and get full discounts? 350FF and [GEOGRAPHIC_DATA]"
type textarea "x"
type textarea "can I use 2 codes and get full discounts? 350FF and LIBER"
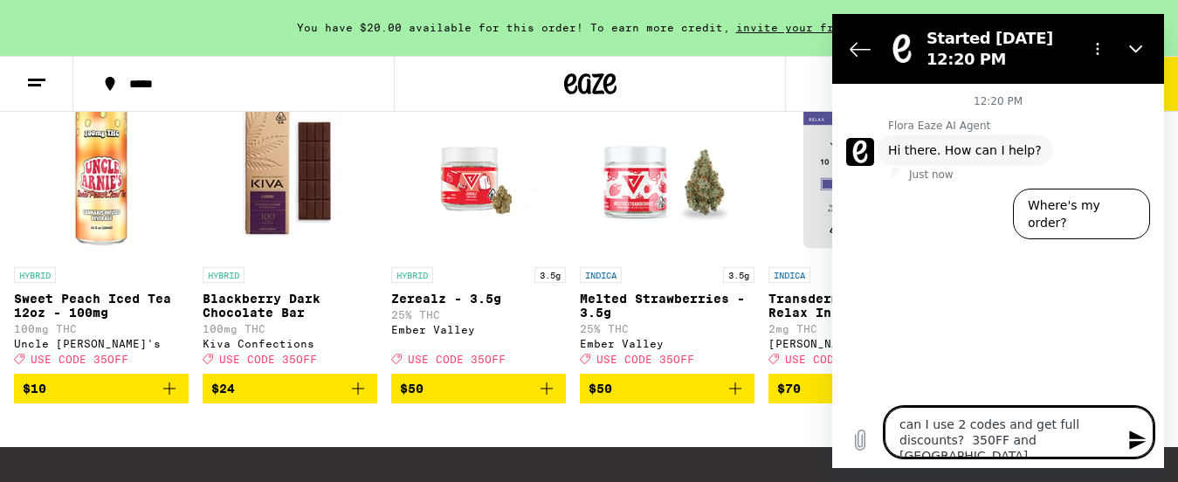
type textarea "x"
type textarea "can I use 2 codes and get full discounts? 350FF and [PERSON_NAME]"
type textarea "x"
type textarea "can I use 2 codes and get full discounts? 350FF and LIBERTY"
type textarea "x"
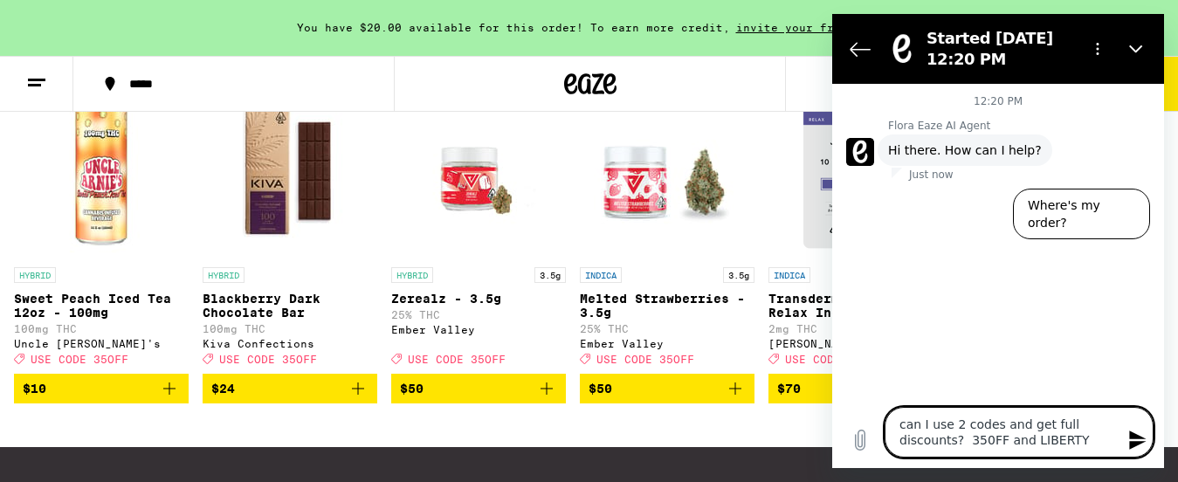
type textarea "can I use 2 codes and get full discounts? 350FF and LIBERTY"
type textarea "x"
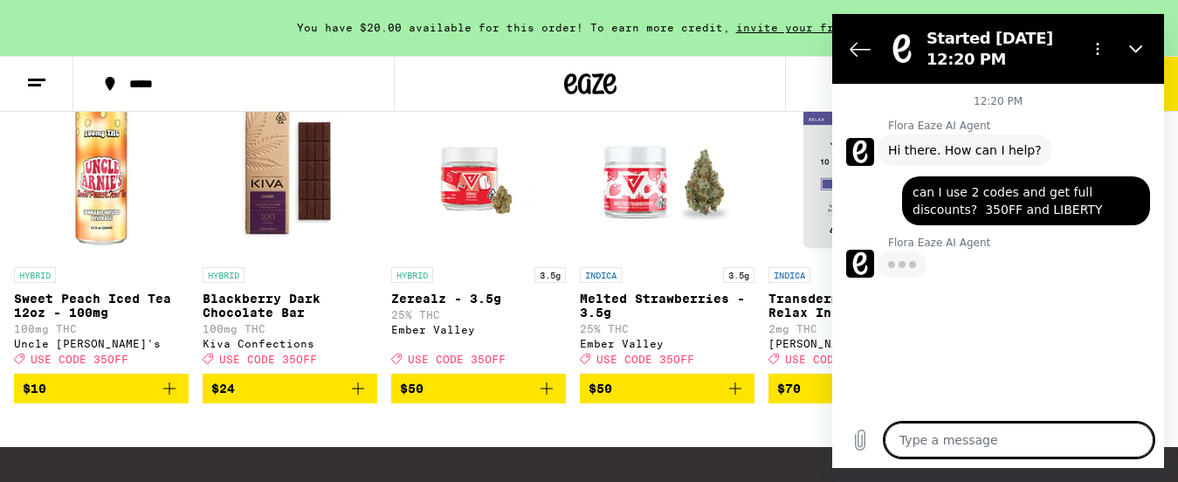
type textarea "x"
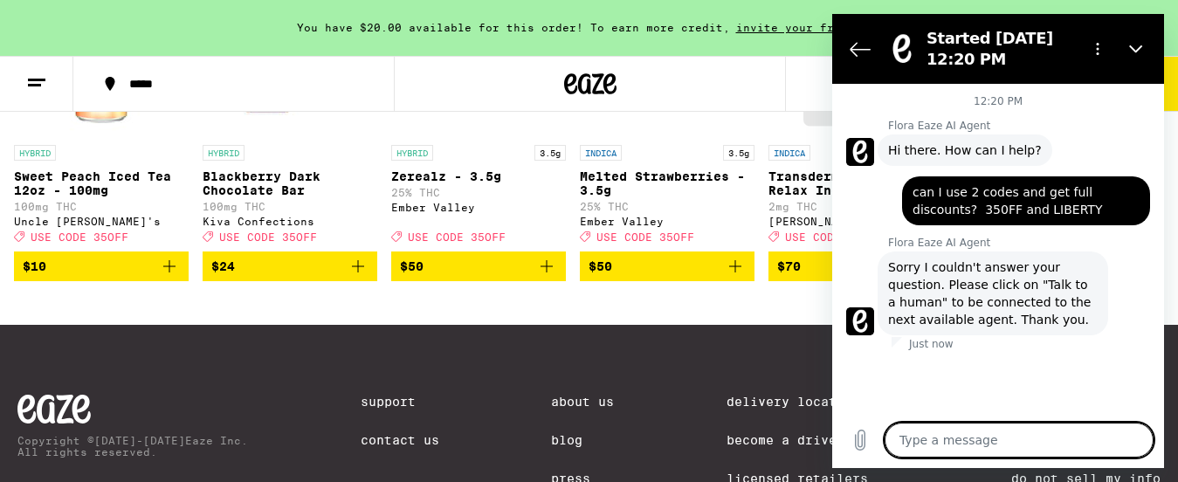
scroll to position [1187, 0]
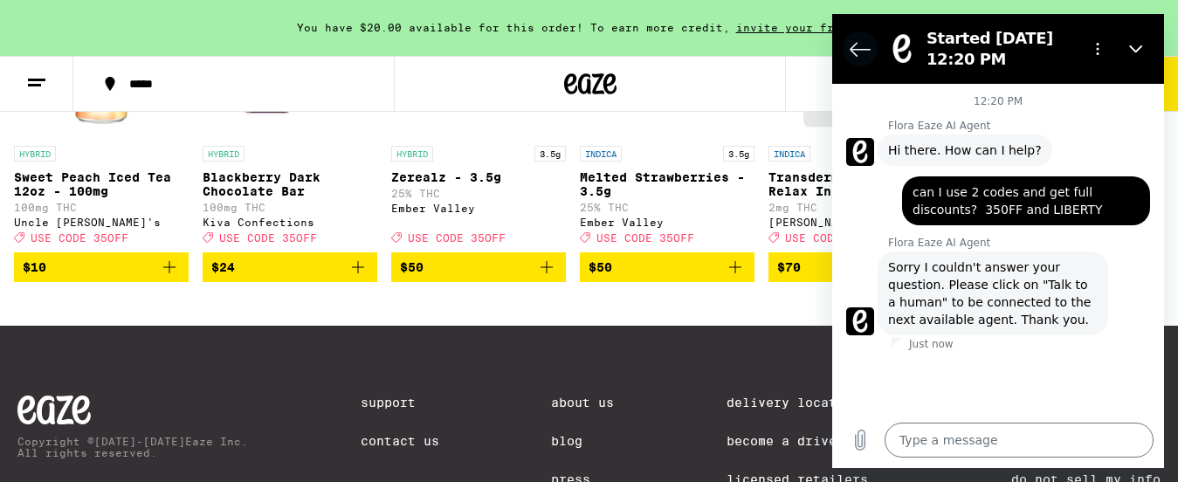
click at [855, 52] on icon "Back to the conversation list" at bounding box center [860, 48] width 21 height 21
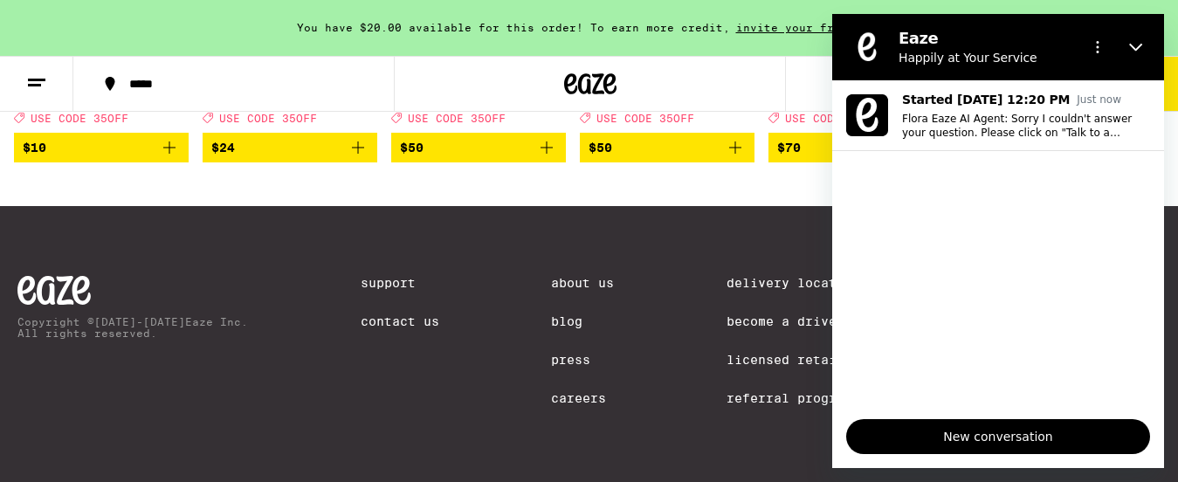
scroll to position [1357, 0]
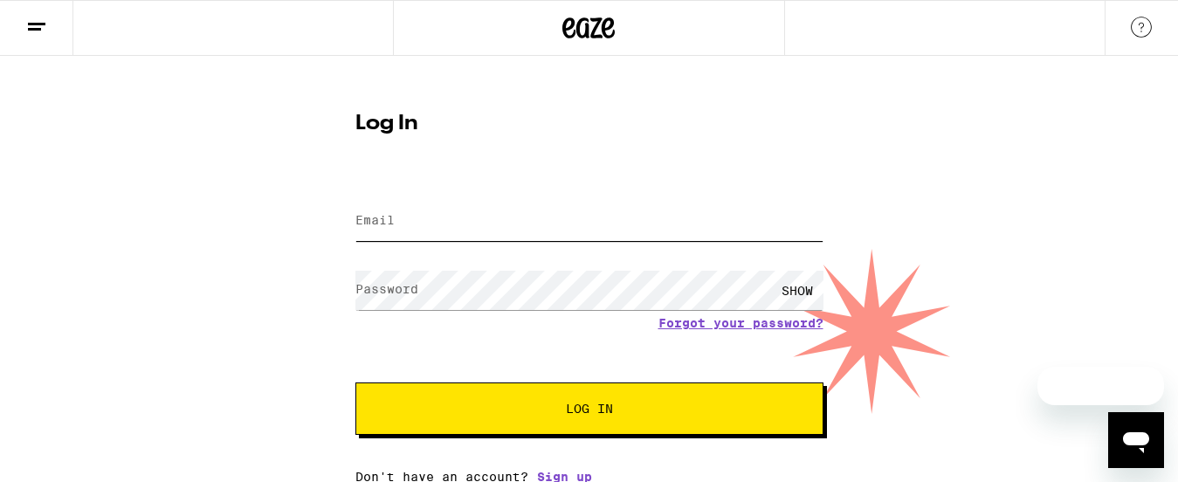
type input "[EMAIL_ADDRESS][DOMAIN_NAME]"
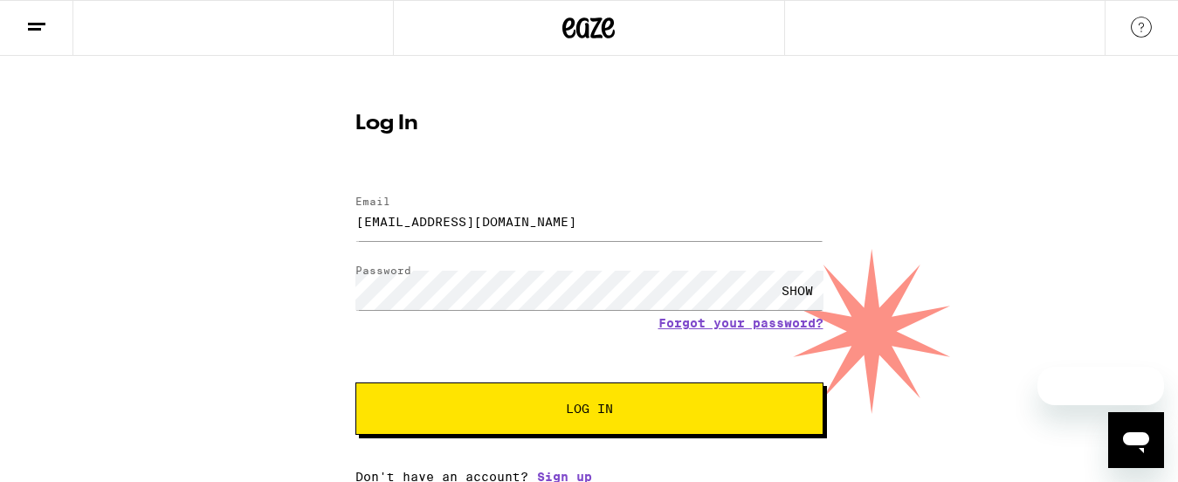
click at [554, 410] on span "Log In" at bounding box center [589, 409] width 327 height 12
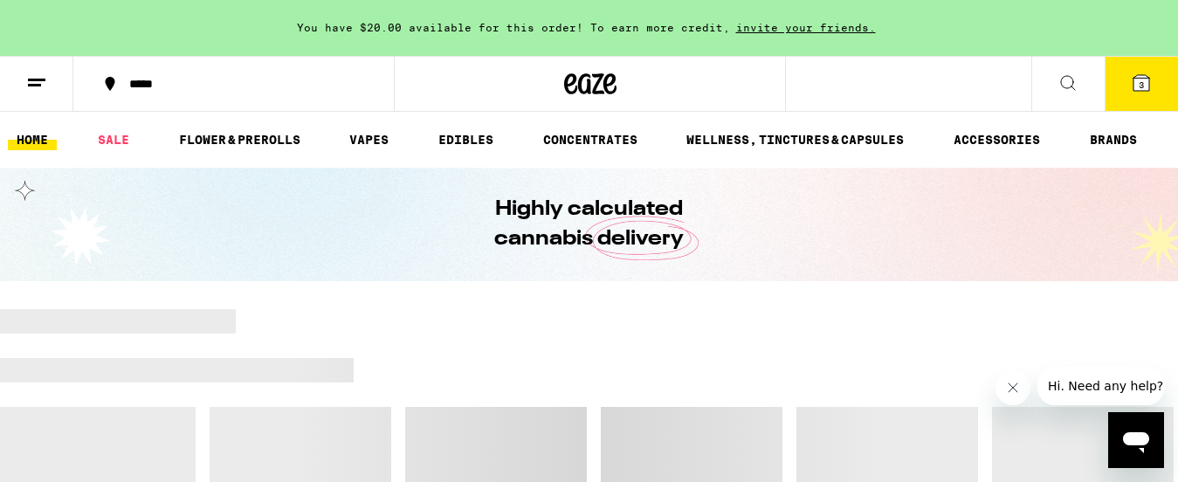
click at [1066, 86] on icon at bounding box center [1068, 83] width 14 height 14
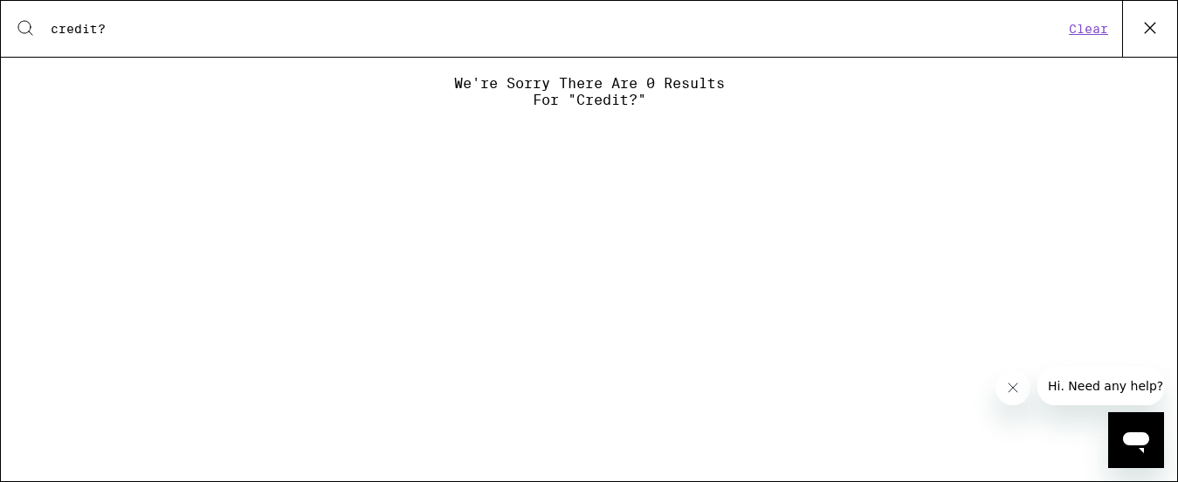
type input "credit?"
click at [1083, 30] on button "Clear" at bounding box center [1089, 29] width 50 height 16
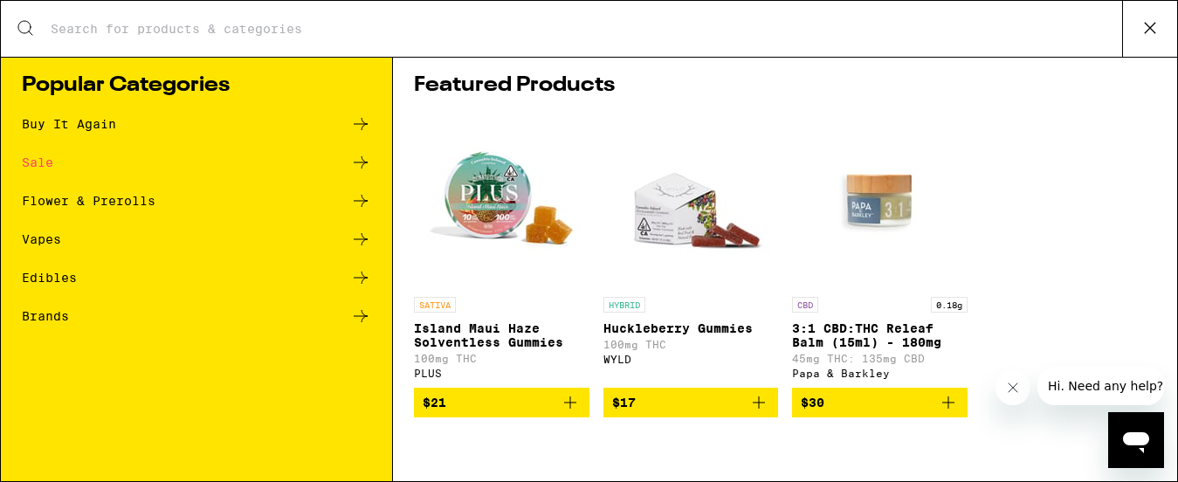
click at [1130, 442] on icon "Open messaging window" at bounding box center [1136, 442] width 26 height 21
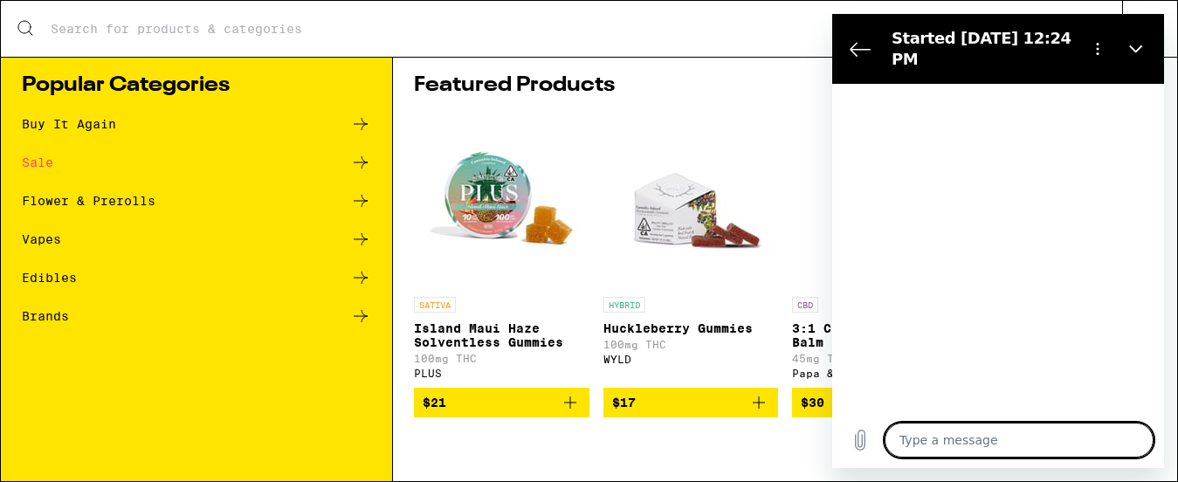
type textarea "x"
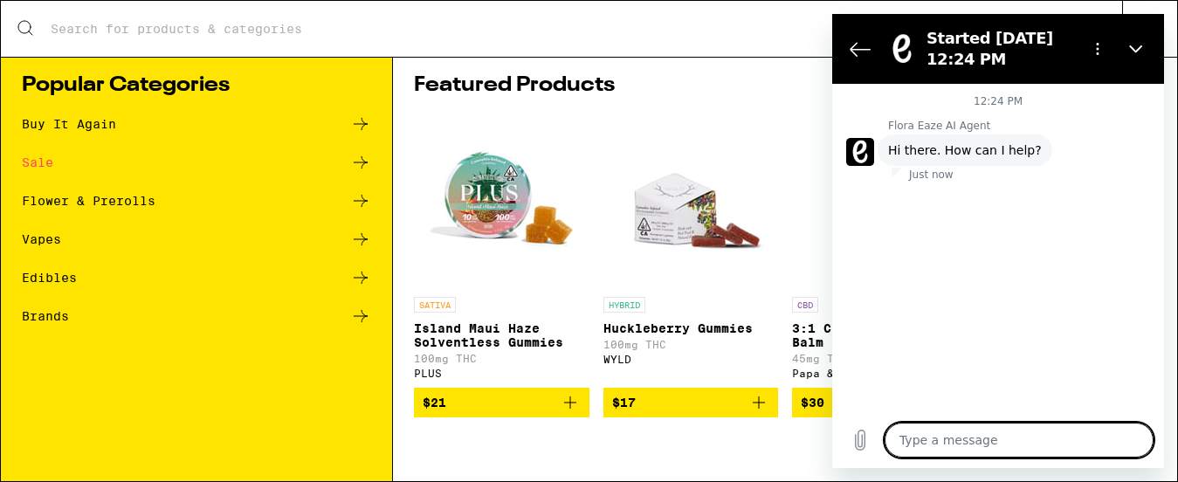
type textarea "d"
type textarea "x"
type textarea "do"
type textarea "x"
type textarea "do"
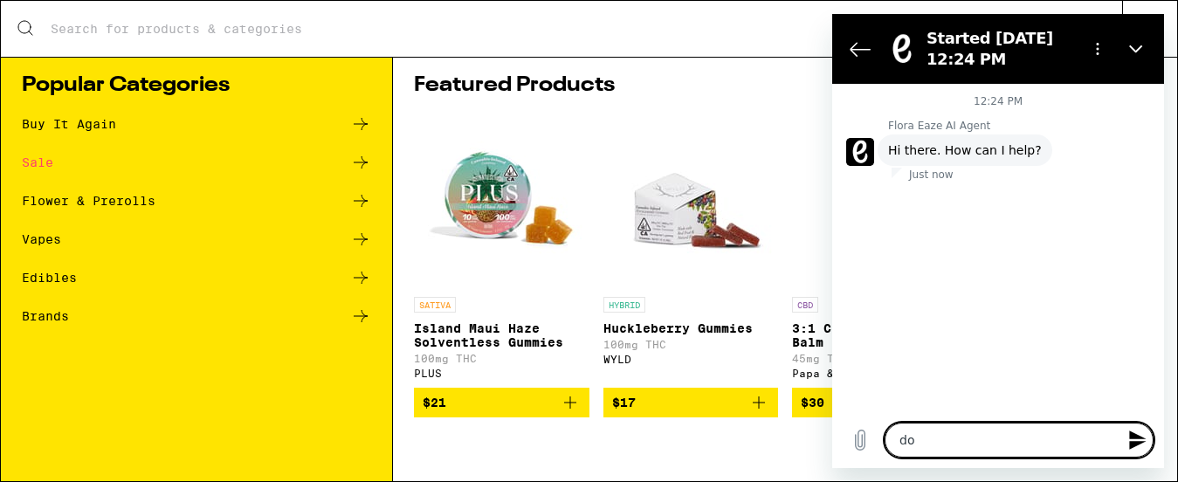
type textarea "x"
type textarea "do I"
type textarea "x"
type textarea "do I"
type textarea "x"
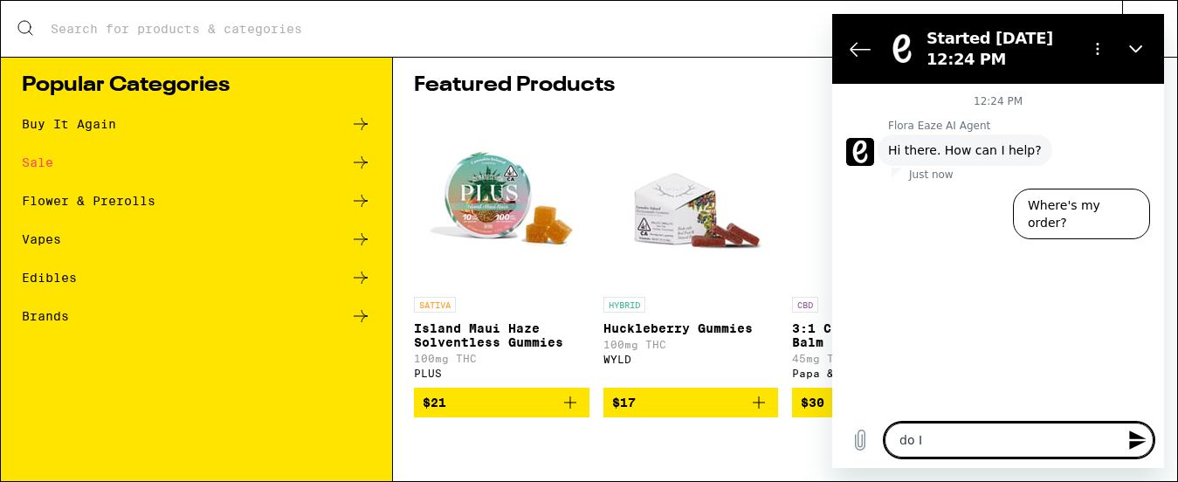
type textarea "do I h"
type textarea "x"
type textarea "do I ha"
type textarea "x"
type textarea "do I hav"
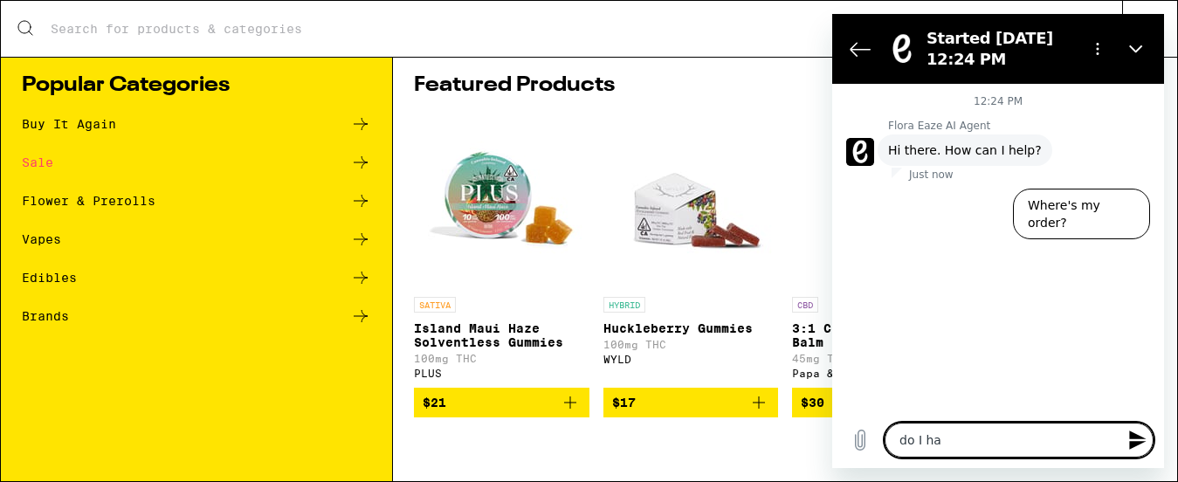
type textarea "x"
type textarea "do I have"
type textarea "x"
type textarea "do I have"
type textarea "x"
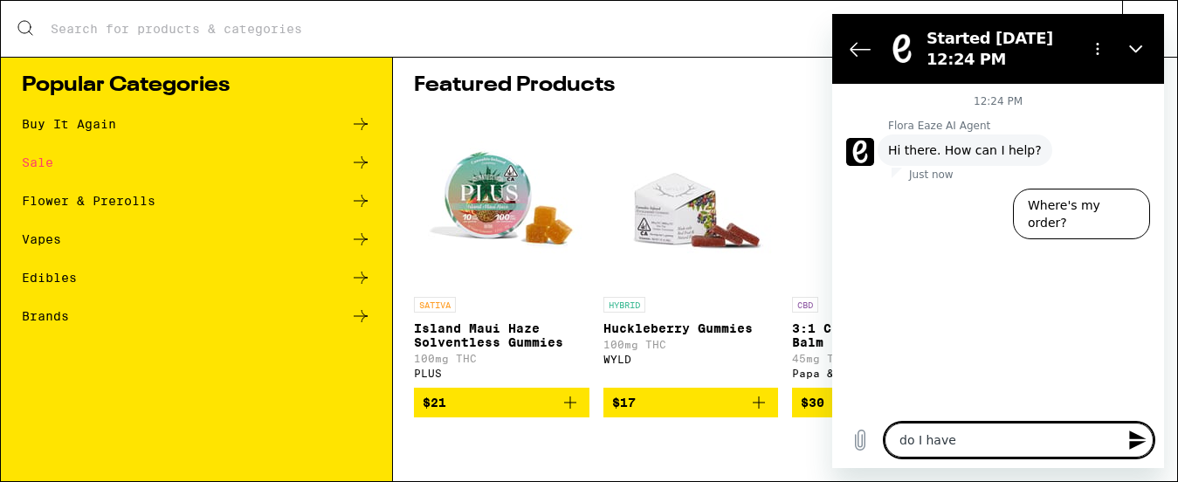
type textarea "do I have c"
type textarea "x"
type textarea "do I have cr"
type textarea "x"
type textarea "do I have cre"
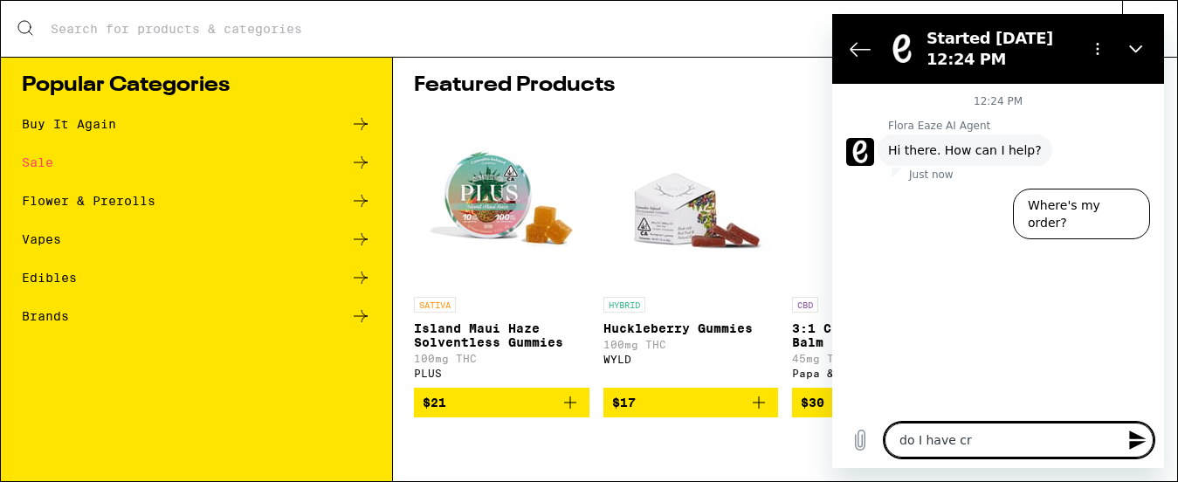
type textarea "x"
type textarea "do I have cred"
type textarea "x"
type textarea "do I have credi"
type textarea "x"
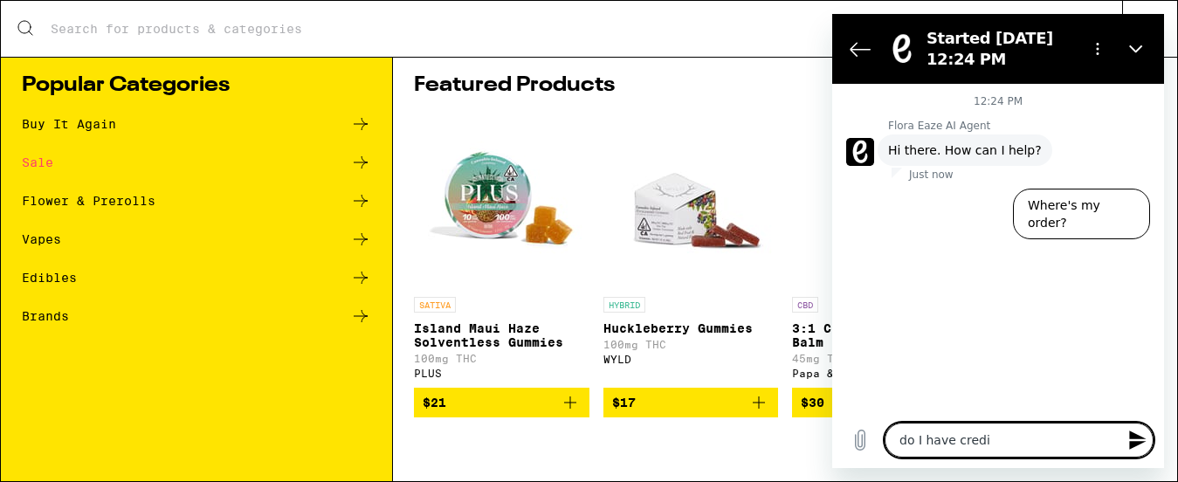
type textarea "do I have credit"
type textarea "x"
type textarea "do I have credit"
type textarea "x"
type textarea "do I have credit o"
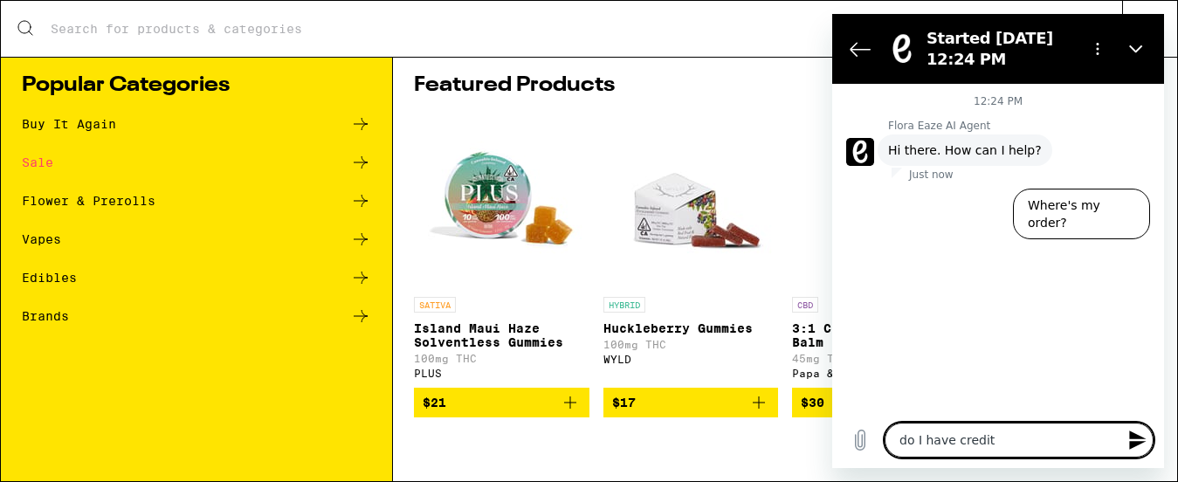
type textarea "x"
type textarea "do I have credit on"
type textarea "x"
type textarea "do I have credit on"
type textarea "x"
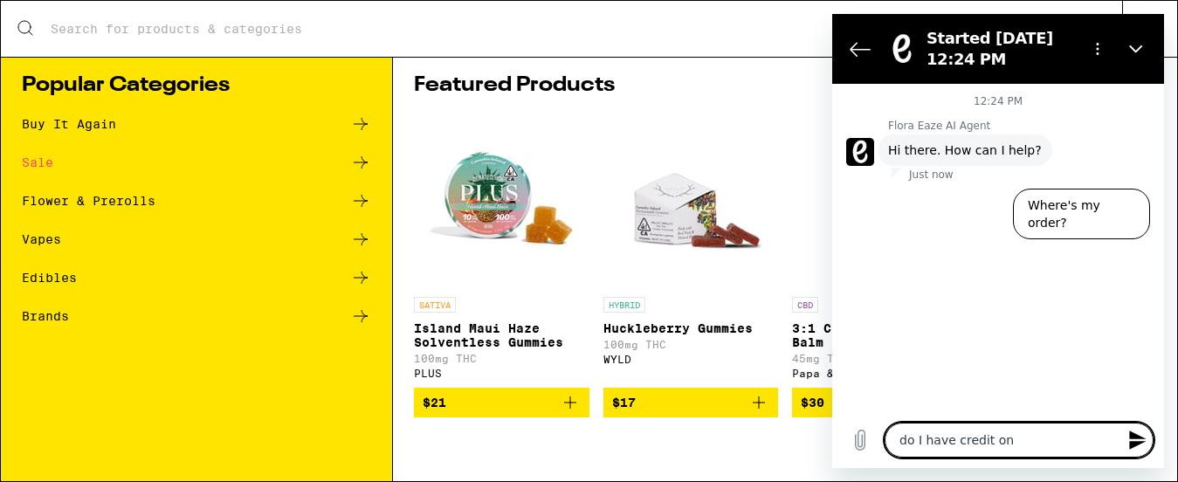
type textarea "do I have credit on m"
type textarea "x"
type textarea "do I have credit on my"
type textarea "x"
type textarea "do I have credit on my"
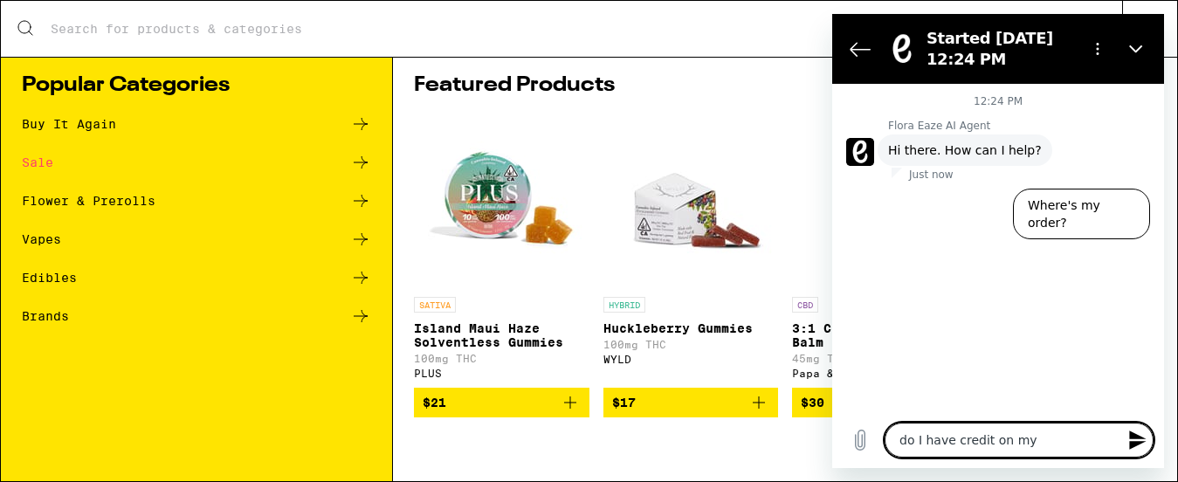
type textarea "x"
type textarea "do I have credit on my a"
type textarea "x"
type textarea "do I have credit on my ac"
type textarea "x"
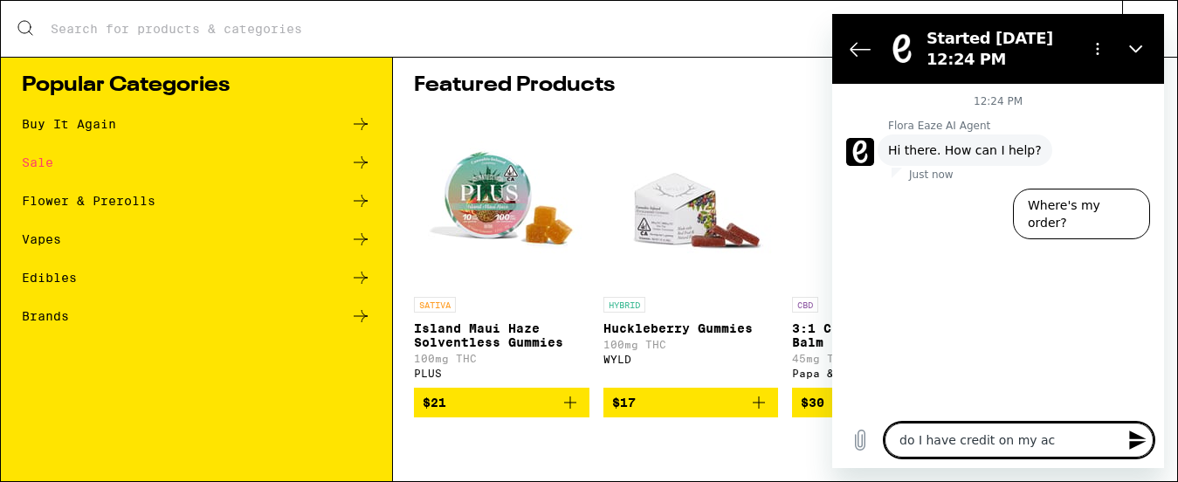
type textarea "do I have credit on my acc"
type textarea "x"
type textarea "do I have credit on my acco"
type textarea "x"
type textarea "do I have credit on my accou"
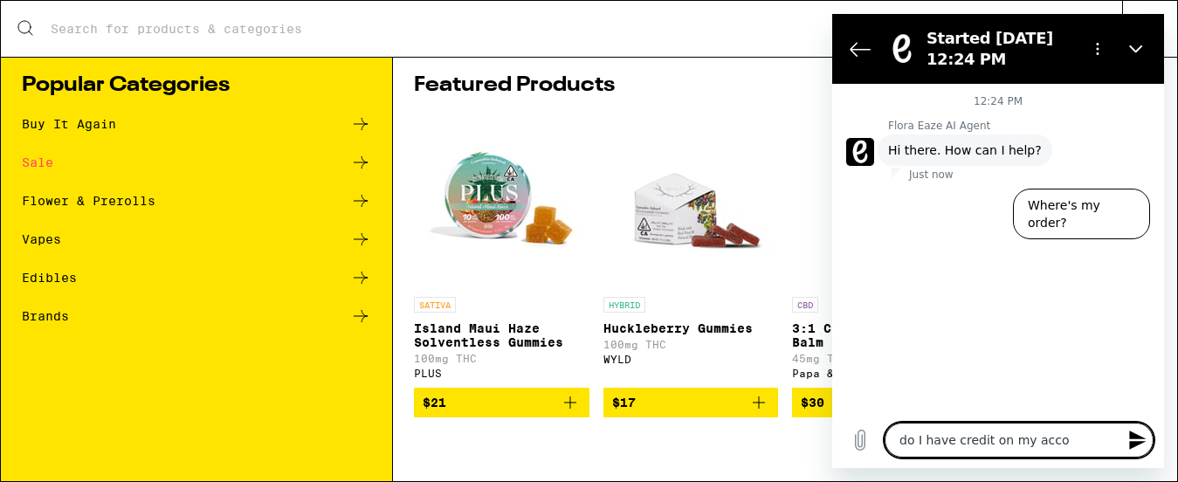
type textarea "x"
type textarea "do I have credit on my accoun"
type textarea "x"
type textarea "do I have credit on my account"
type textarea "x"
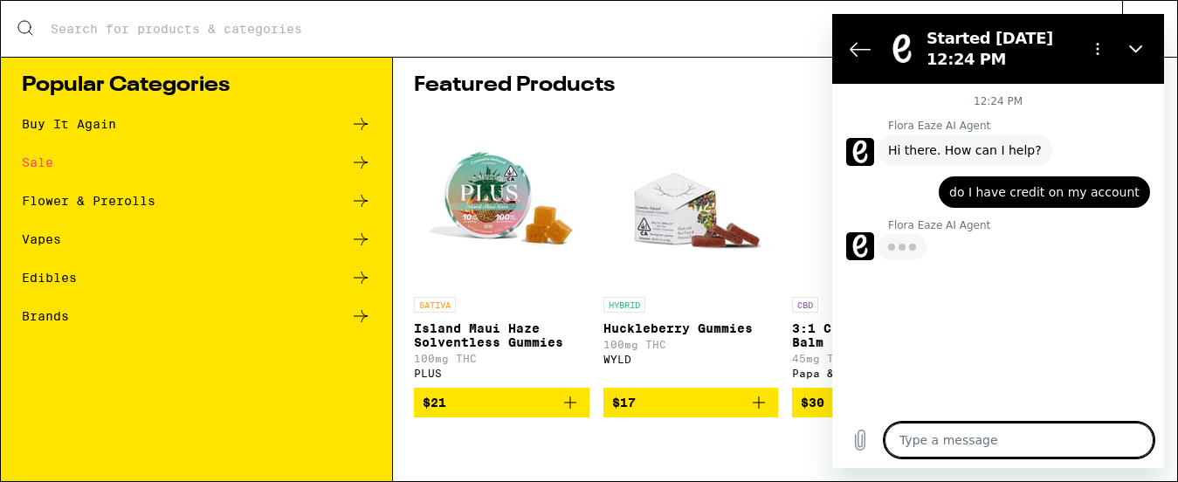
type textarea "x"
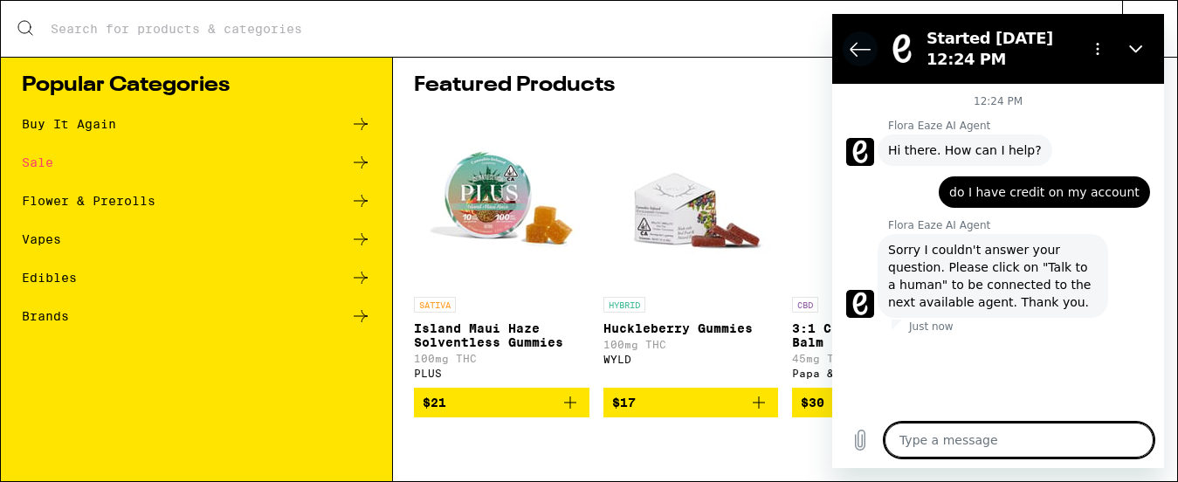
click at [859, 52] on icon "Back to the conversation list" at bounding box center [860, 48] width 21 height 21
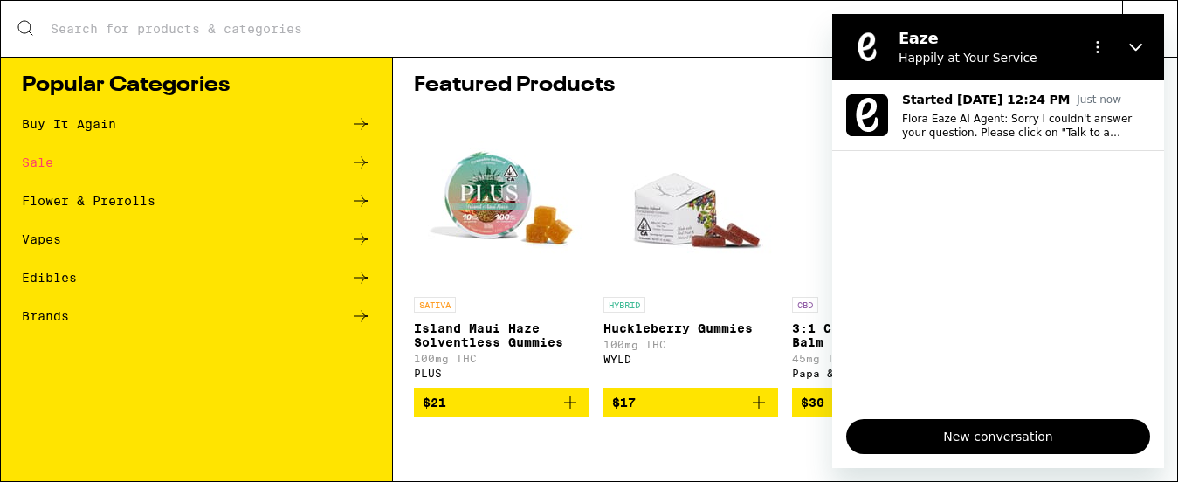
click at [356, 128] on icon at bounding box center [360, 124] width 21 height 21
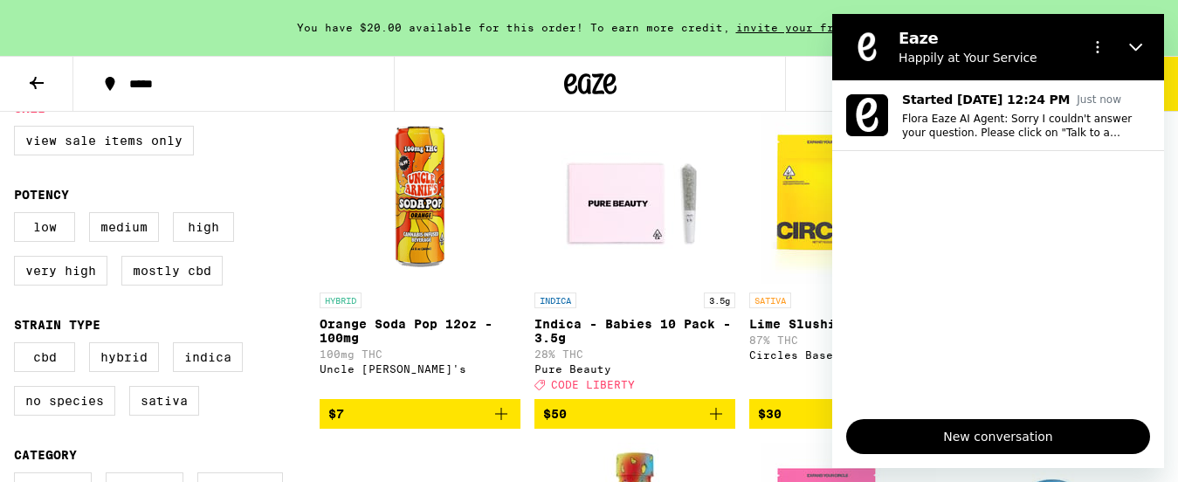
scroll to position [210, 0]
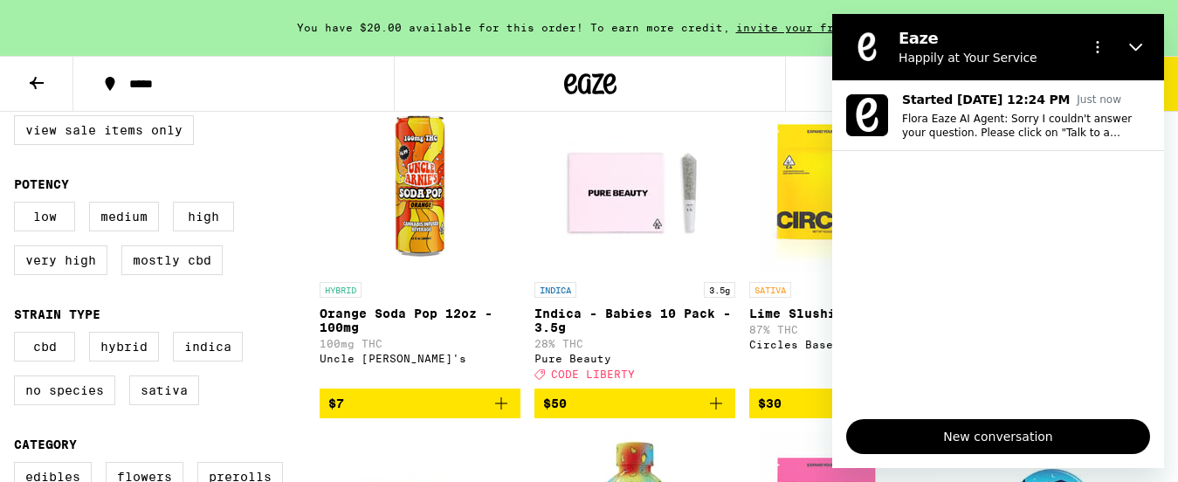
click at [503, 414] on icon "Add to bag" at bounding box center [501, 403] width 21 height 21
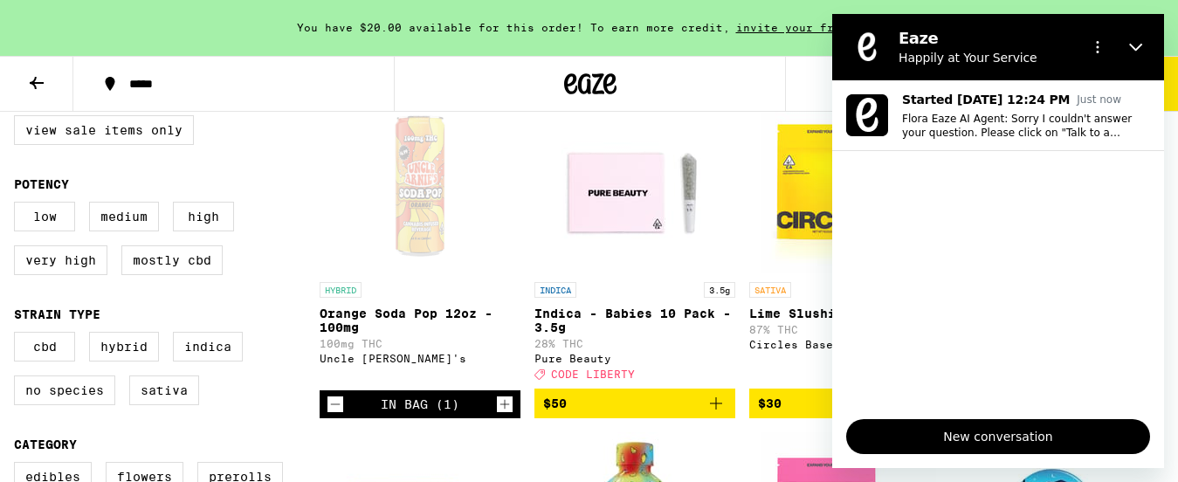
click at [503, 415] on icon "Increment" at bounding box center [505, 404] width 16 height 21
click at [718, 411] on icon "Add to bag" at bounding box center [716, 403] width 21 height 21
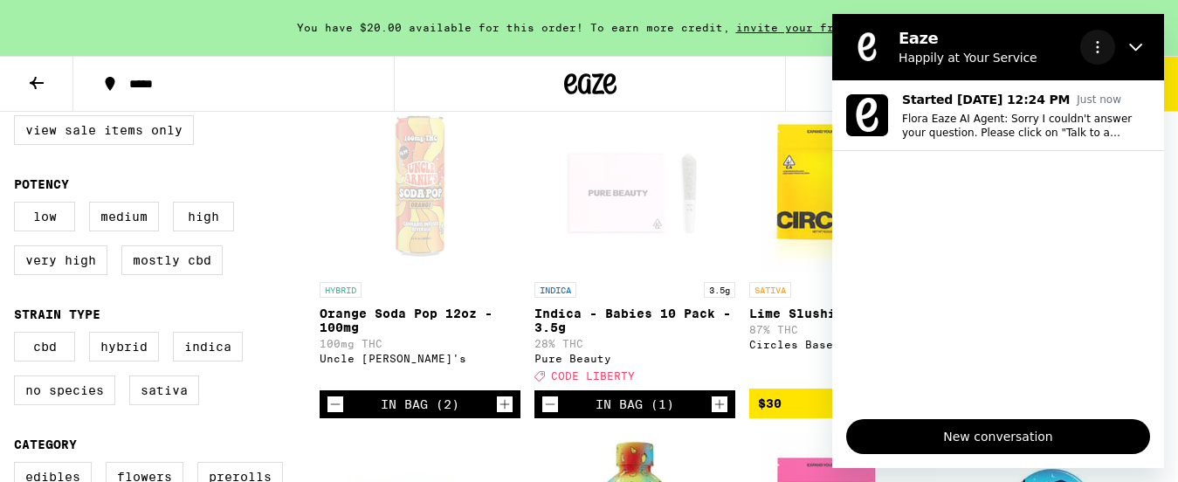
scroll to position [219, 0]
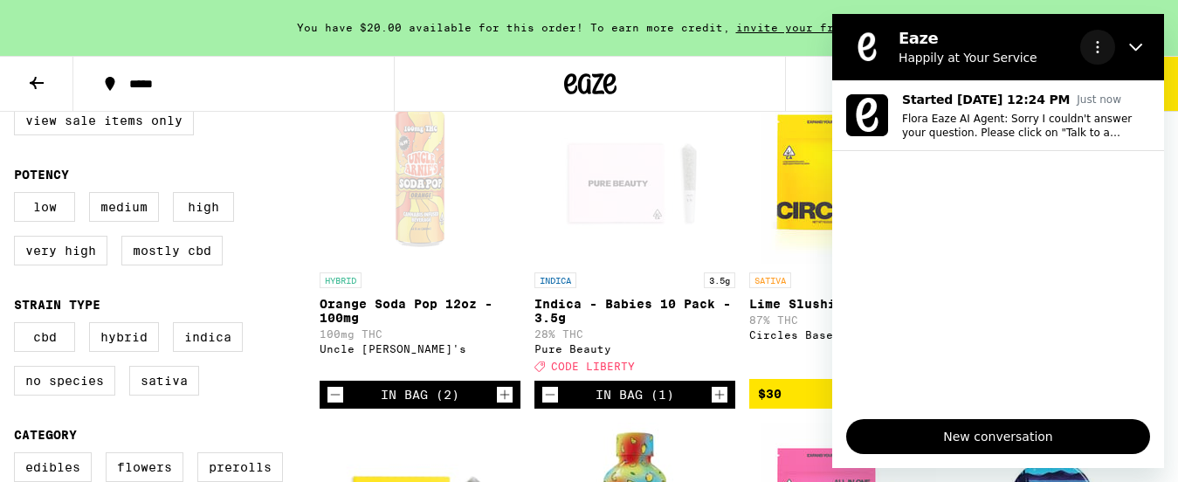
click at [1102, 49] on icon "Options menu" at bounding box center [1098, 47] width 14 height 14
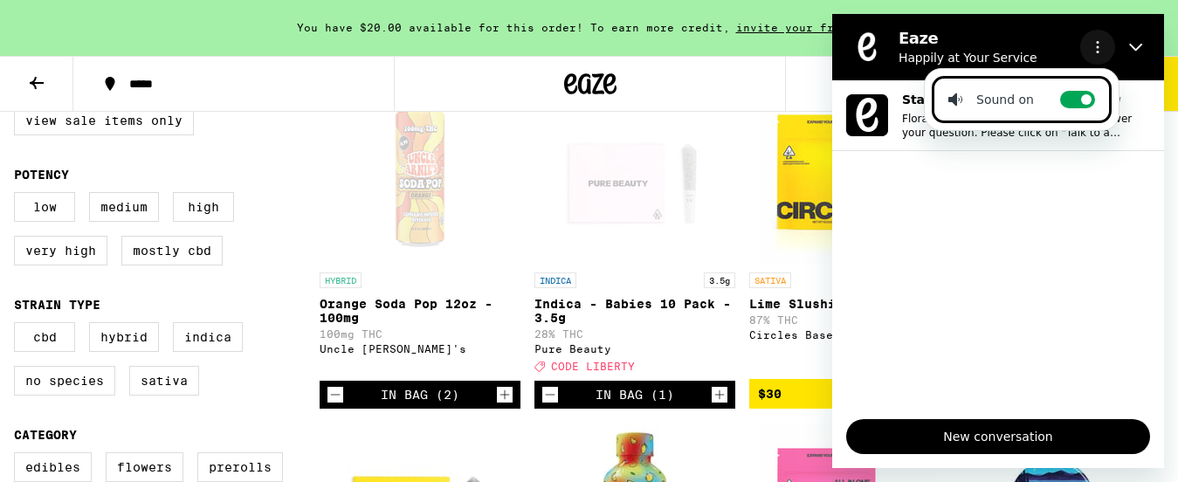
click at [1091, 44] on icon "Options menu" at bounding box center [1098, 47] width 14 height 14
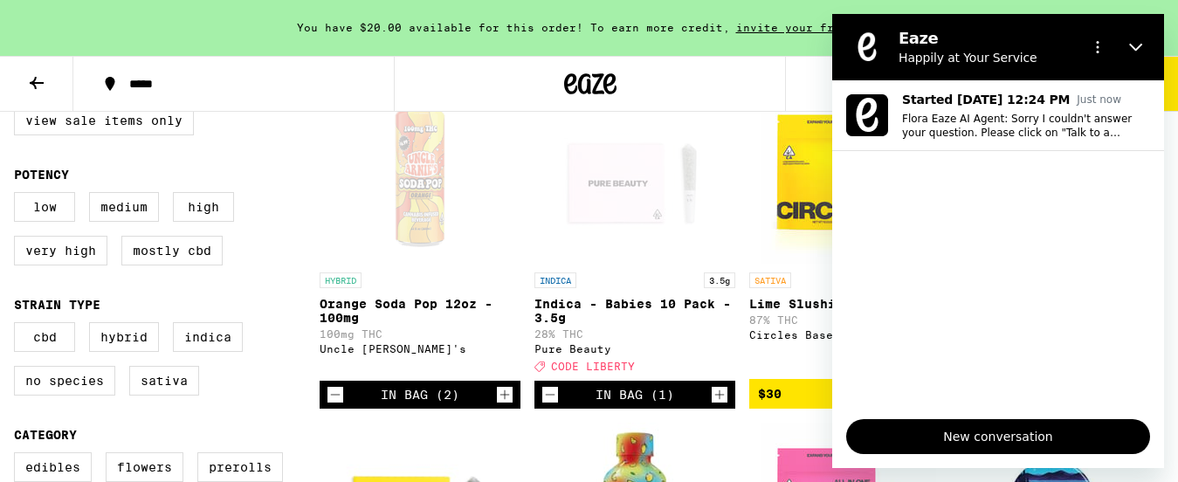
click at [843, 456] on div "New conversation" at bounding box center [998, 436] width 332 height 63
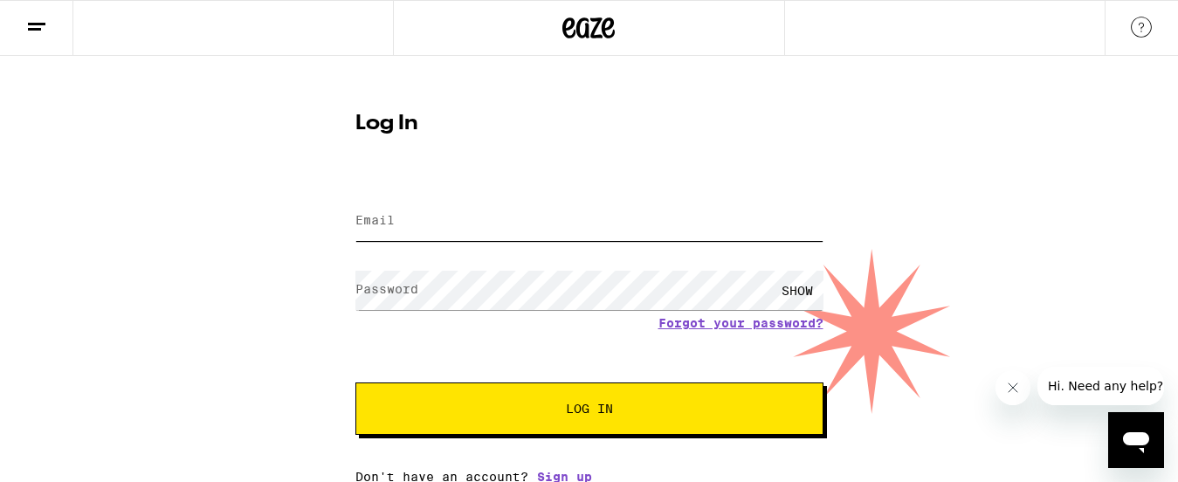
type input "bikefun123@gmail.com"
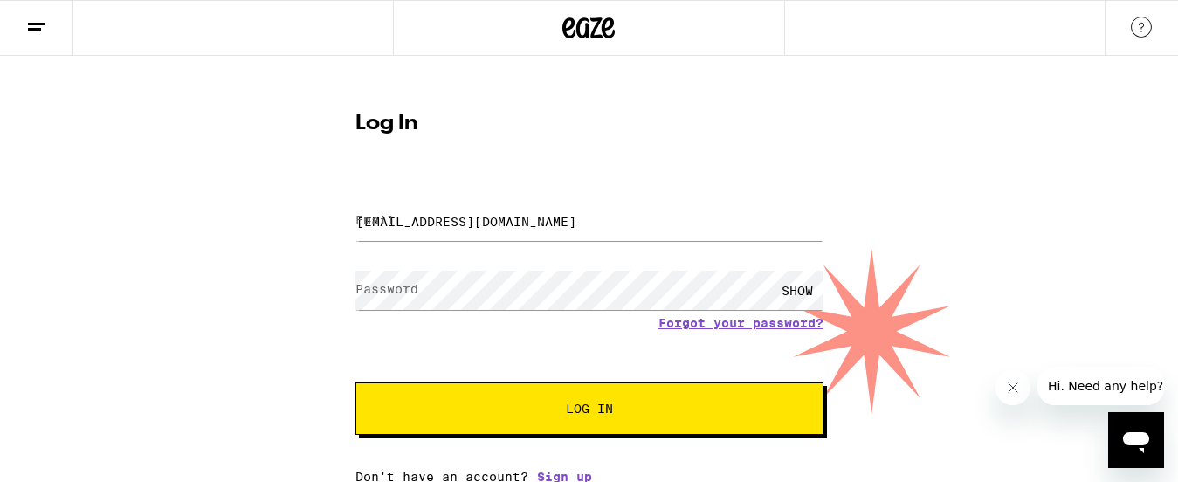
click at [563, 412] on span "Log In" at bounding box center [589, 409] width 327 height 12
